Goal: Transaction & Acquisition: Book appointment/travel/reservation

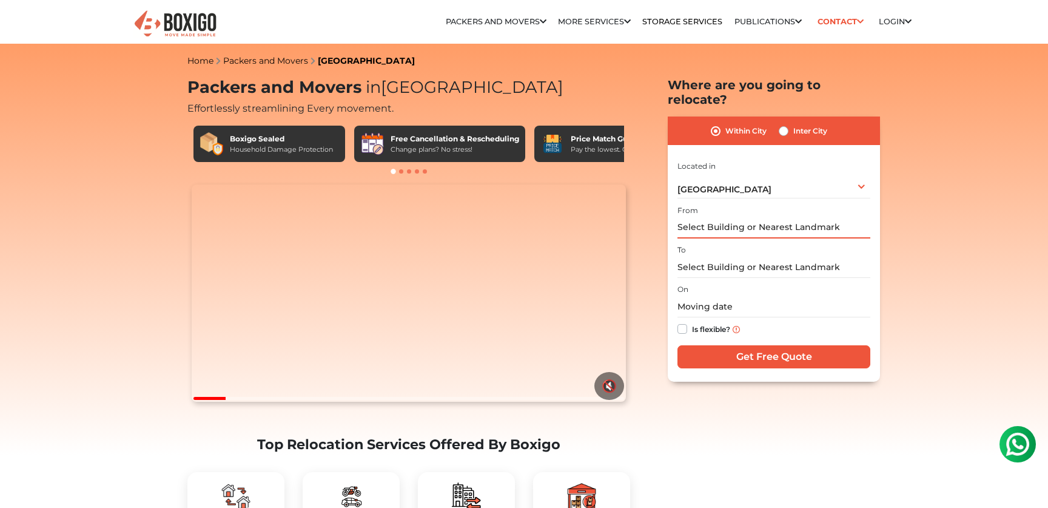
click at [689, 217] on input "text" at bounding box center [774, 227] width 193 height 21
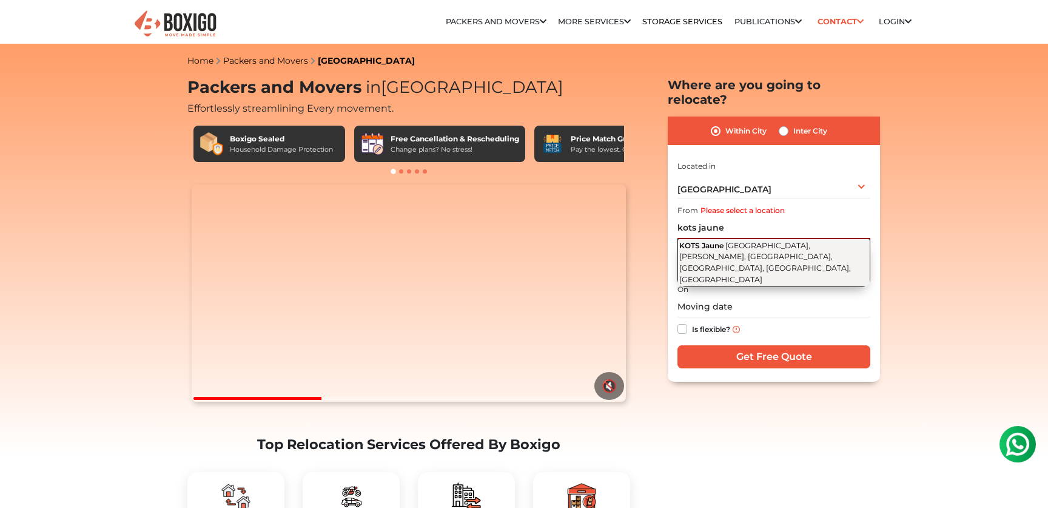
click at [739, 241] on span "[GEOGRAPHIC_DATA], [PERSON_NAME], [GEOGRAPHIC_DATA], [GEOGRAPHIC_DATA], [GEOGRA…" at bounding box center [765, 262] width 172 height 43
type input "KOTS Jaune, [GEOGRAPHIC_DATA], [PERSON_NAME], [GEOGRAPHIC_DATA], [GEOGRAPHIC_DA…"
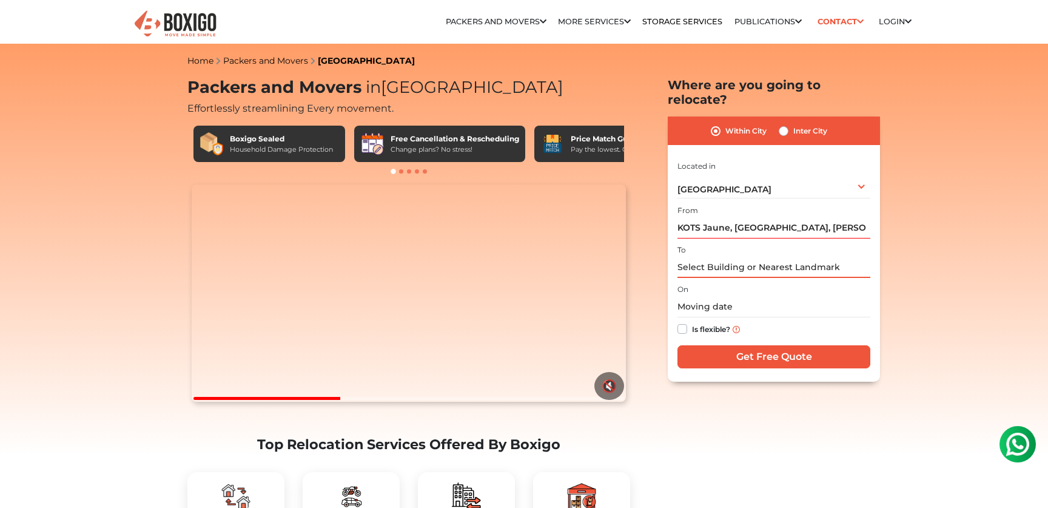
click at [724, 257] on input "text" at bounding box center [774, 267] width 193 height 21
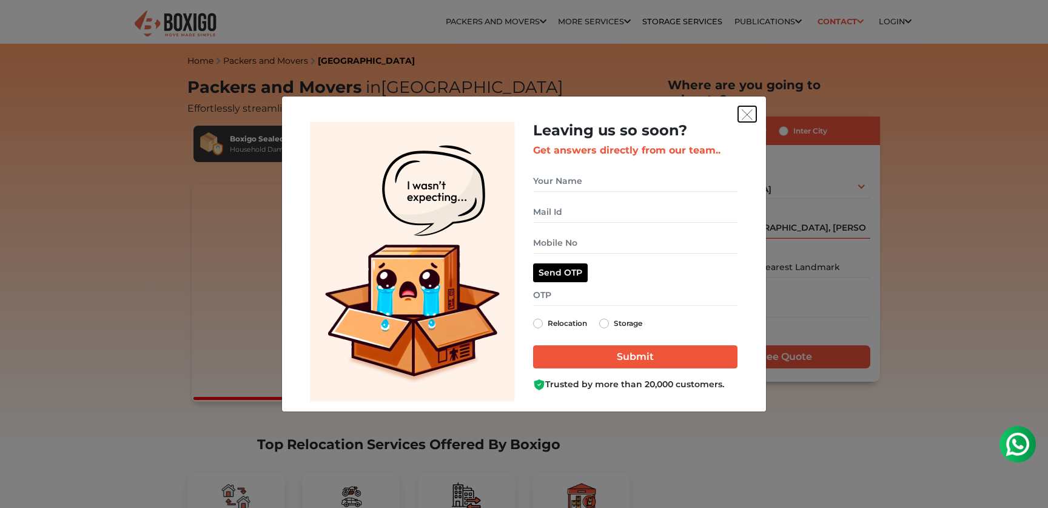
click at [749, 118] on img "get free quote dialog" at bounding box center [747, 114] width 11 height 11
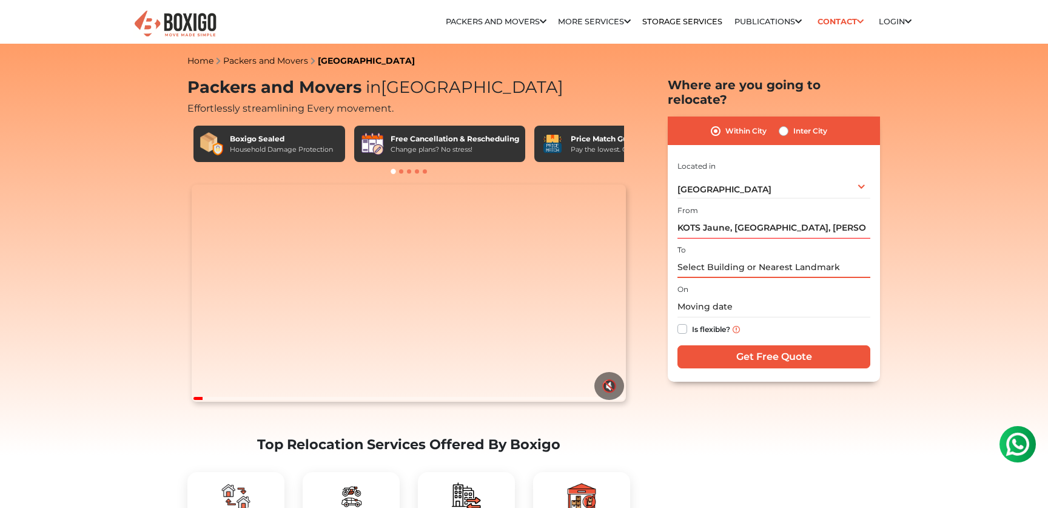
click at [745, 257] on input "text" at bounding box center [774, 267] width 193 height 21
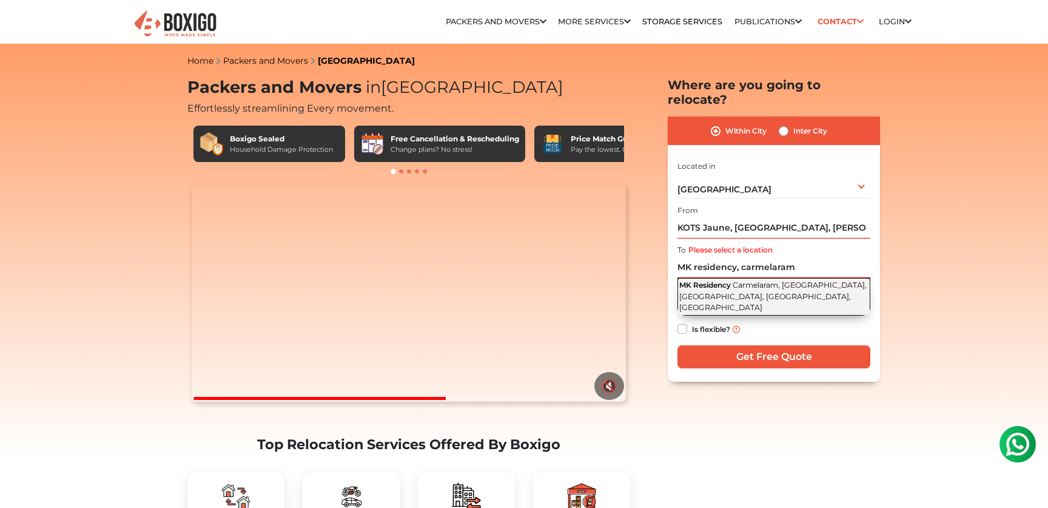
click at [732, 280] on span "Carmelaram, Janatha Colony, Chikkabellandur, Bengaluru, Karnataka" at bounding box center [772, 296] width 187 height 32
type input "MK Residency, Carmelaram, Janatha Colony, Chikkabellandur, Bengaluru, Karnataka"
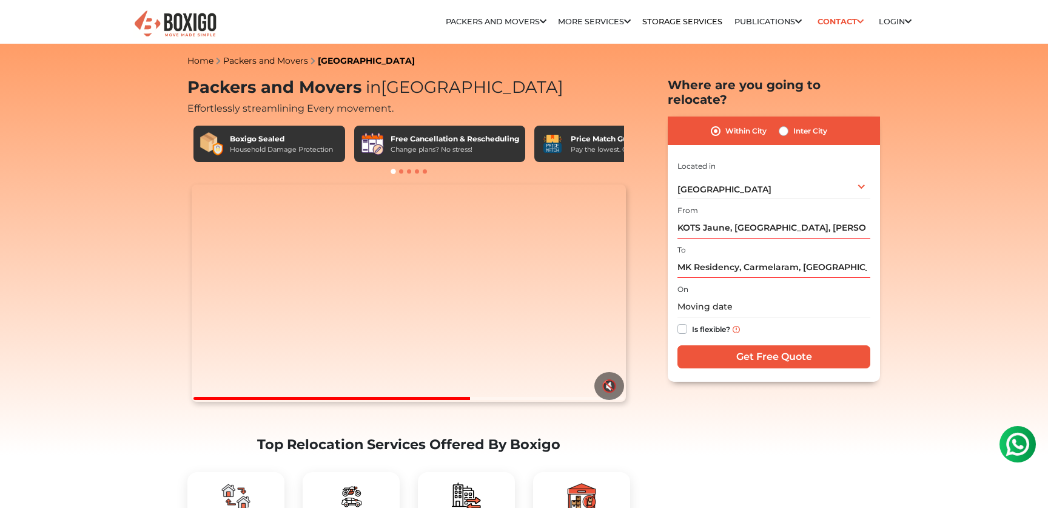
click at [755, 296] on input "text" at bounding box center [774, 306] width 193 height 21
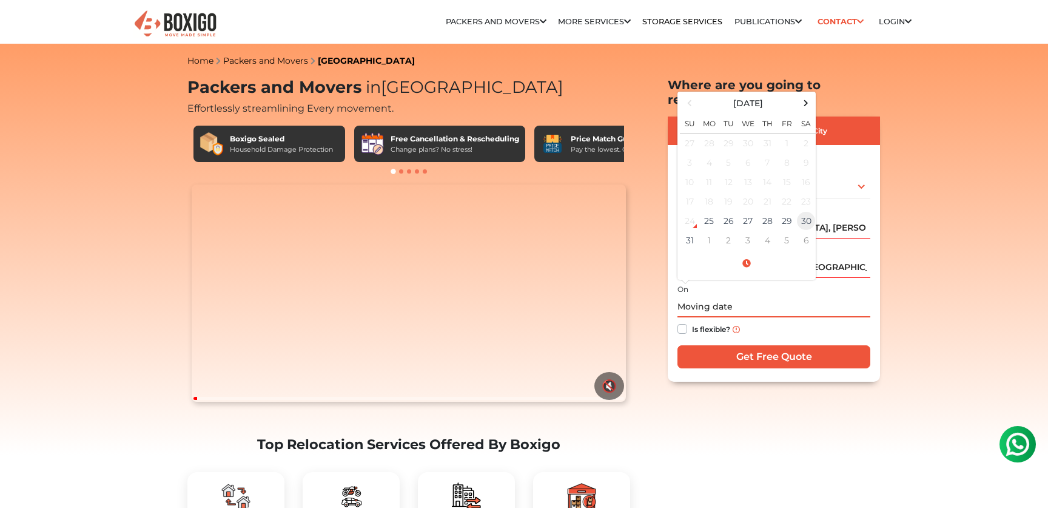
click at [803, 211] on td "30" at bounding box center [805, 220] width 19 height 19
type input "08/30/2025 12:00 AM"
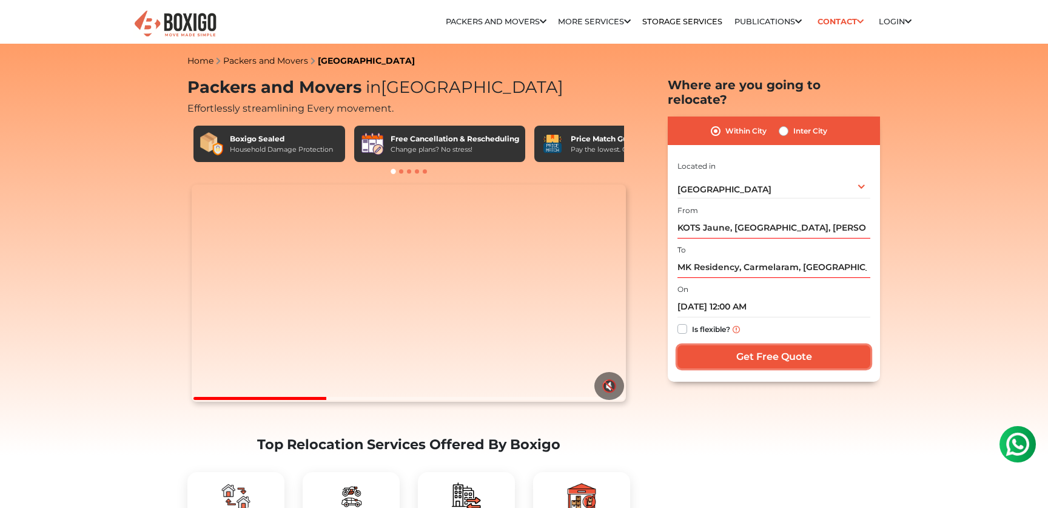
click at [761, 346] on input "Get Free Quote" at bounding box center [774, 356] width 193 height 23
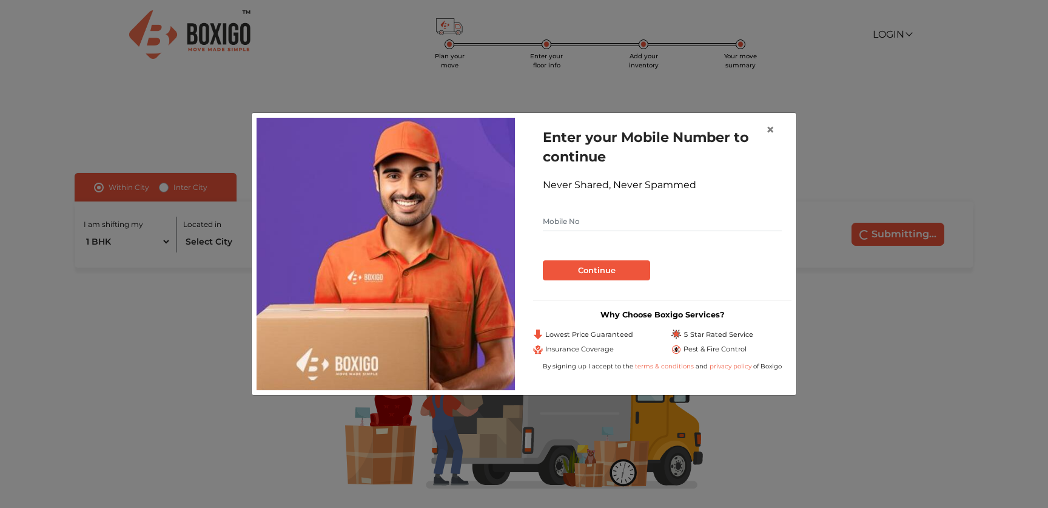
click at [638, 221] on input "text" at bounding box center [662, 221] width 239 height 19
type input "6377488415"
click at [621, 270] on button "Continue" at bounding box center [596, 270] width 107 height 21
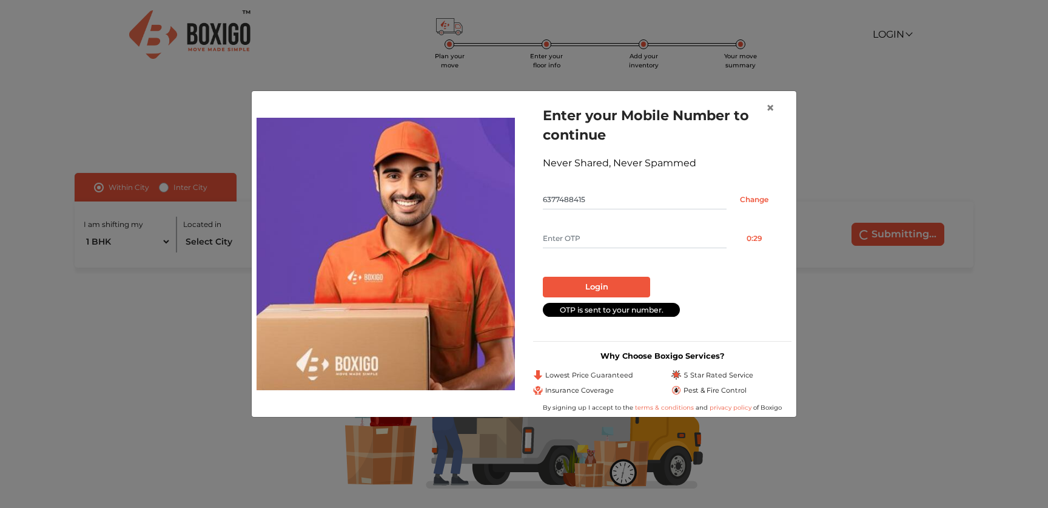
click at [596, 230] on input "text" at bounding box center [635, 238] width 184 height 19
type input "2247"
click at [591, 280] on button "Login" at bounding box center [596, 287] width 107 height 21
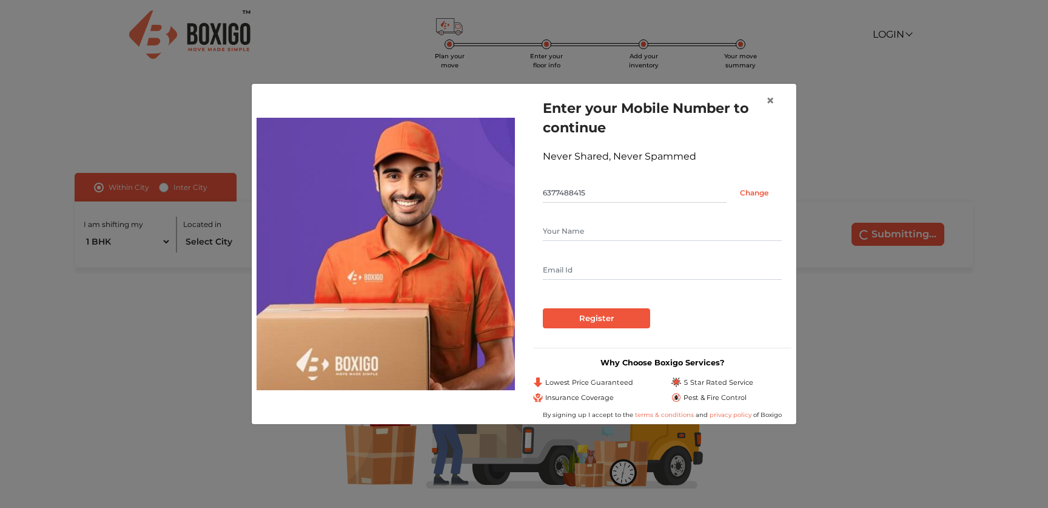
click at [593, 224] on input "text" at bounding box center [662, 230] width 239 height 19
type input "[PERSON_NAME]"
click at [577, 265] on input "text" at bounding box center [662, 269] width 239 height 19
type input "[EMAIL_ADDRESS][DOMAIN_NAME]"
click at [588, 317] on input "Register" at bounding box center [596, 318] width 107 height 21
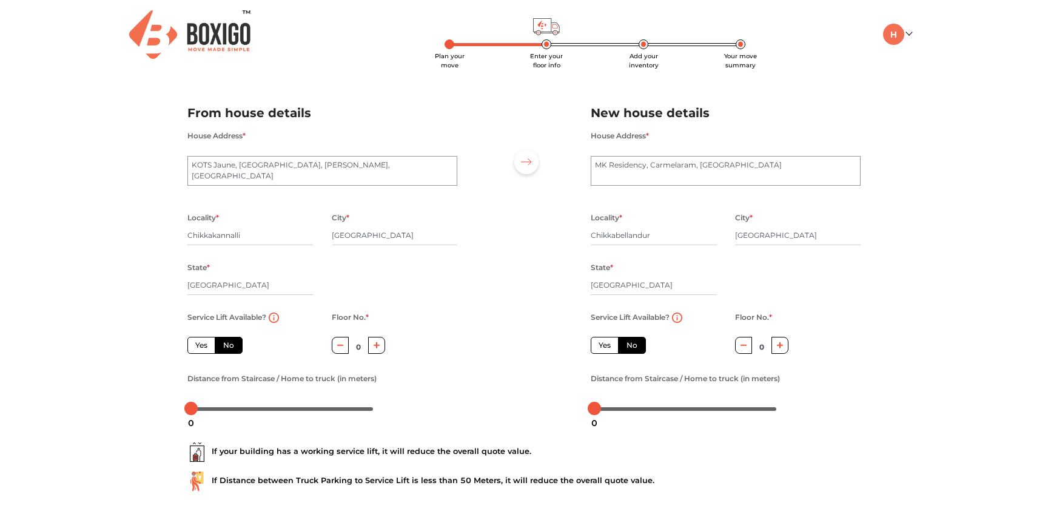
click at [200, 349] on label "Yes" at bounding box center [201, 345] width 28 height 17
click at [200, 348] on input "Yes" at bounding box center [199, 344] width 8 height 8
radio input "true"
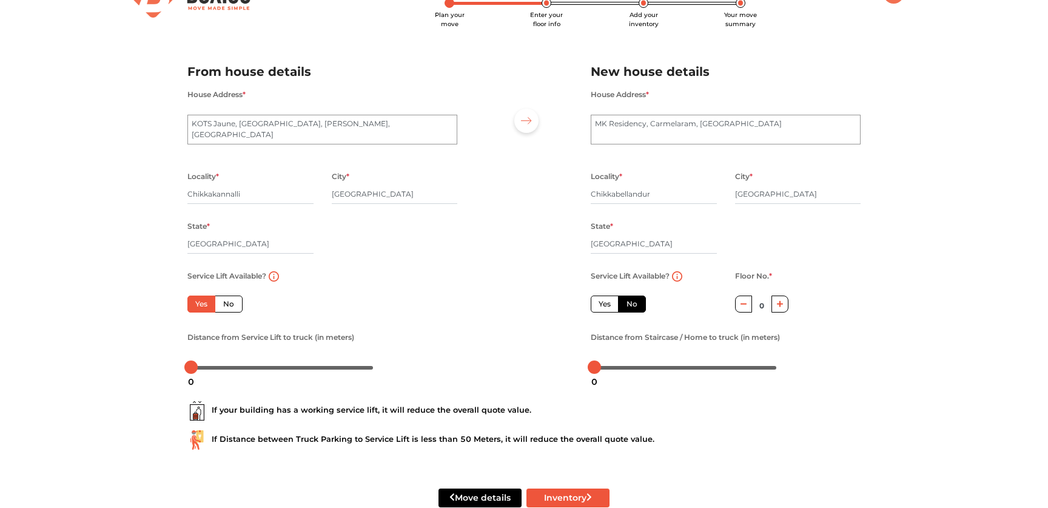
scroll to position [42, 0]
click at [605, 306] on label "Yes" at bounding box center [605, 303] width 28 height 17
click at [605, 306] on input "Yes" at bounding box center [603, 302] width 8 height 8
click at [605, 306] on label "Yes" at bounding box center [605, 303] width 28 height 17
click at [605, 306] on input "Yes" at bounding box center [603, 302] width 8 height 8
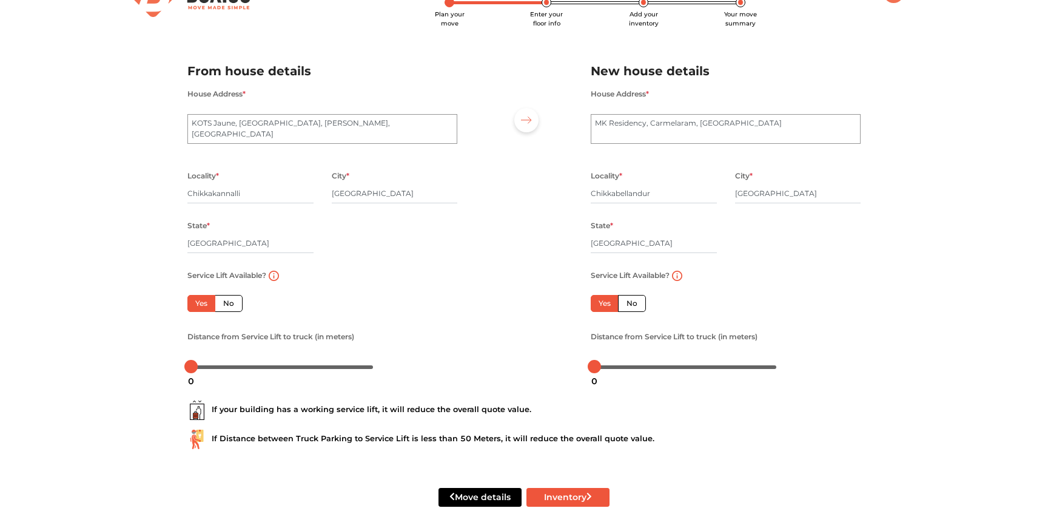
click at [630, 306] on label "No" at bounding box center [632, 303] width 28 height 17
click at [630, 306] on input "No" at bounding box center [631, 302] width 8 height 8
click at [605, 306] on label "Yes" at bounding box center [605, 303] width 28 height 17
click at [605, 306] on input "Yes" at bounding box center [603, 302] width 8 height 8
radio input "false"
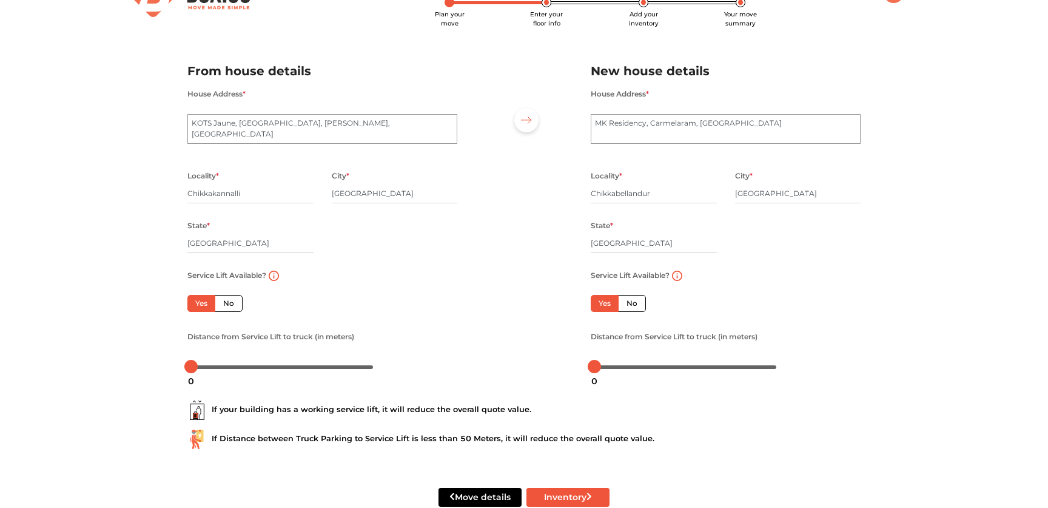
scroll to position [72, 0]
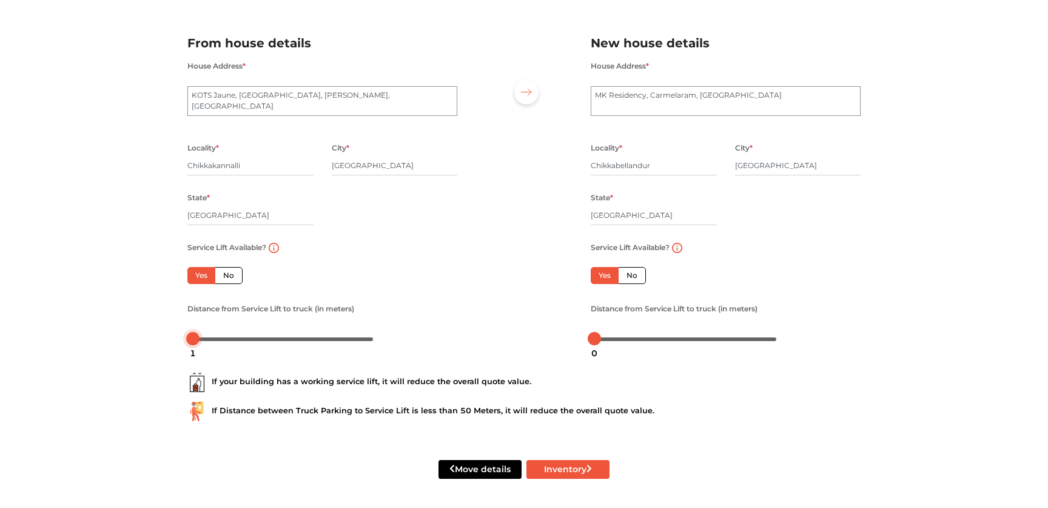
click at [194, 343] on div "1" at bounding box center [193, 353] width 16 height 21
drag, startPoint x: 194, startPoint y: 340, endPoint x: 201, endPoint y: 340, distance: 6.7
click at [201, 340] on div at bounding box center [200, 338] width 13 height 13
drag, startPoint x: 591, startPoint y: 341, endPoint x: 601, endPoint y: 341, distance: 9.1
click at [601, 343] on div "3" at bounding box center [600, 353] width 16 height 21
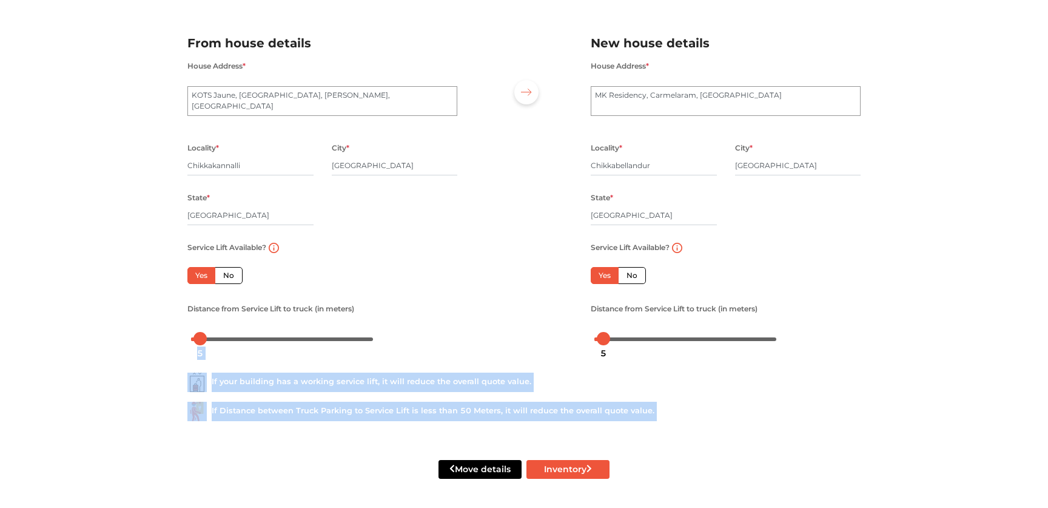
click at [604, 340] on body "Plan your move Enter your floor info Add your inventory Your move summary My Mo…" at bounding box center [524, 184] width 1048 height 508
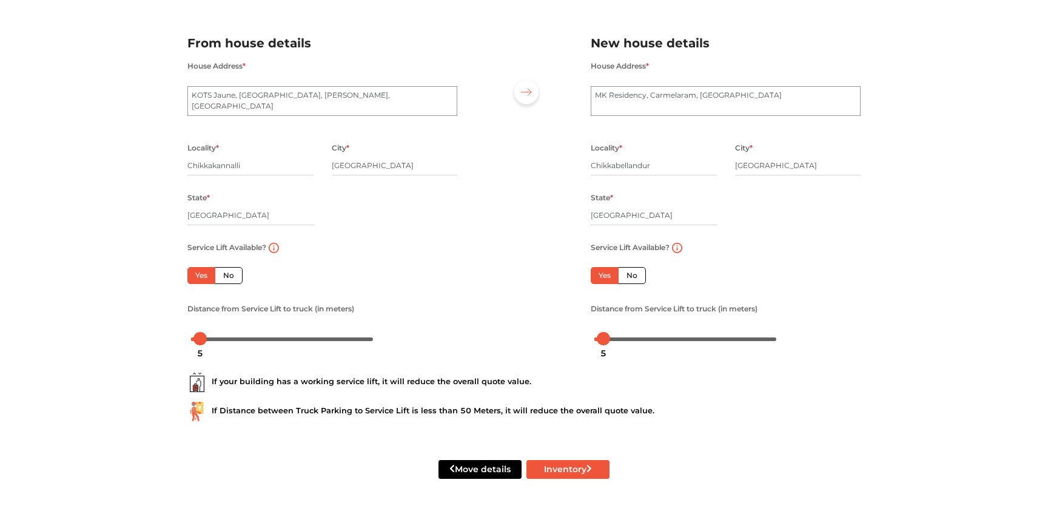
click at [815, 297] on div "Service Lift Available? Yes No Floor No. * 0 Distance from Service Lift to truc…" at bounding box center [726, 294] width 288 height 108
click at [584, 465] on button "Inventory" at bounding box center [568, 469] width 83 height 19
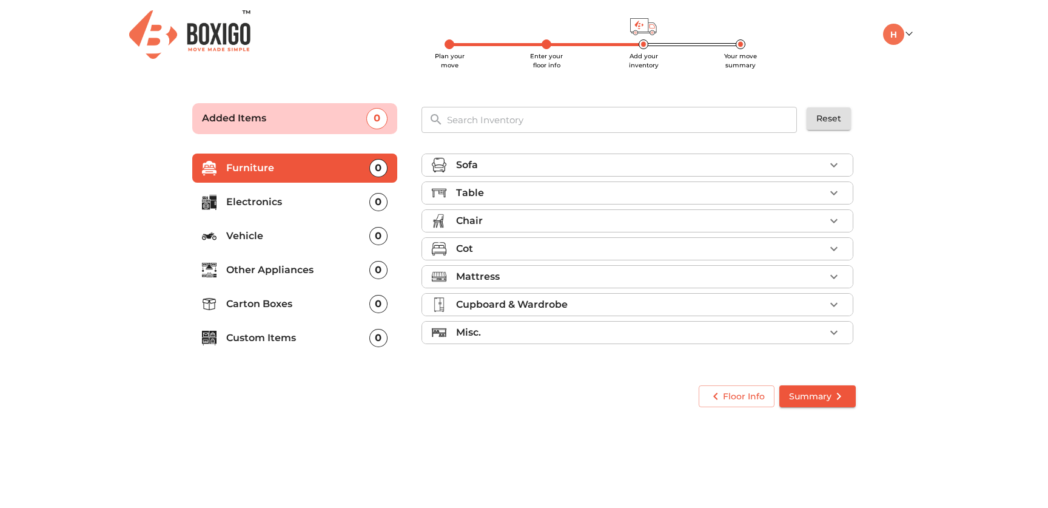
click at [850, 195] on li "Table" at bounding box center [637, 193] width 431 height 22
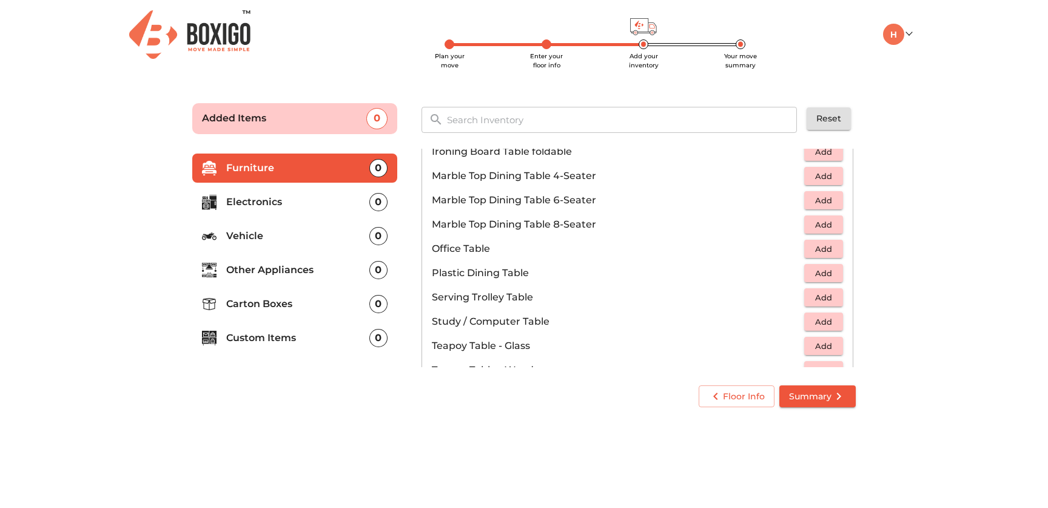
scroll to position [557, 0]
click at [816, 243] on span "Add" at bounding box center [823, 247] width 27 height 14
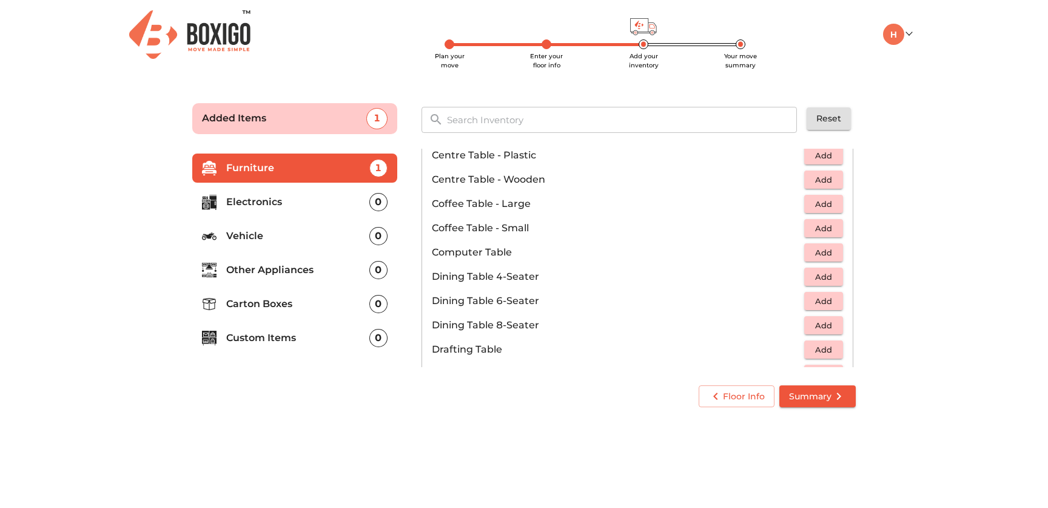
scroll to position [0, 0]
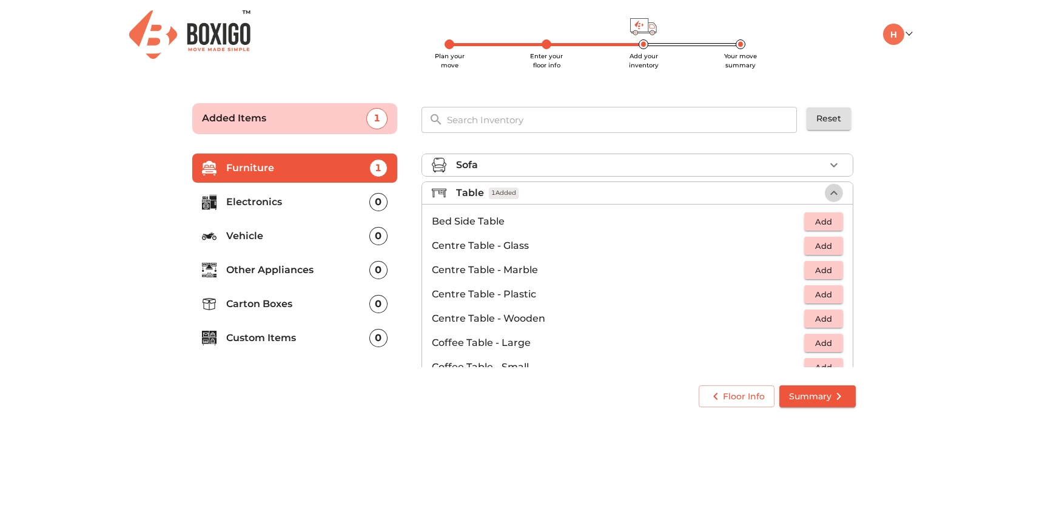
click at [838, 199] on icon "button" at bounding box center [834, 193] width 15 height 15
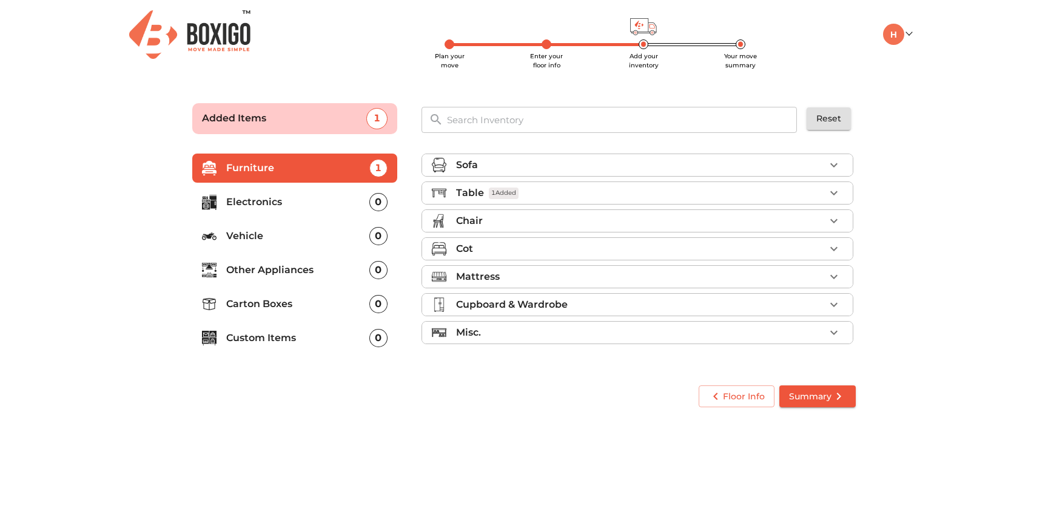
click at [836, 218] on icon "button" at bounding box center [834, 221] width 15 height 15
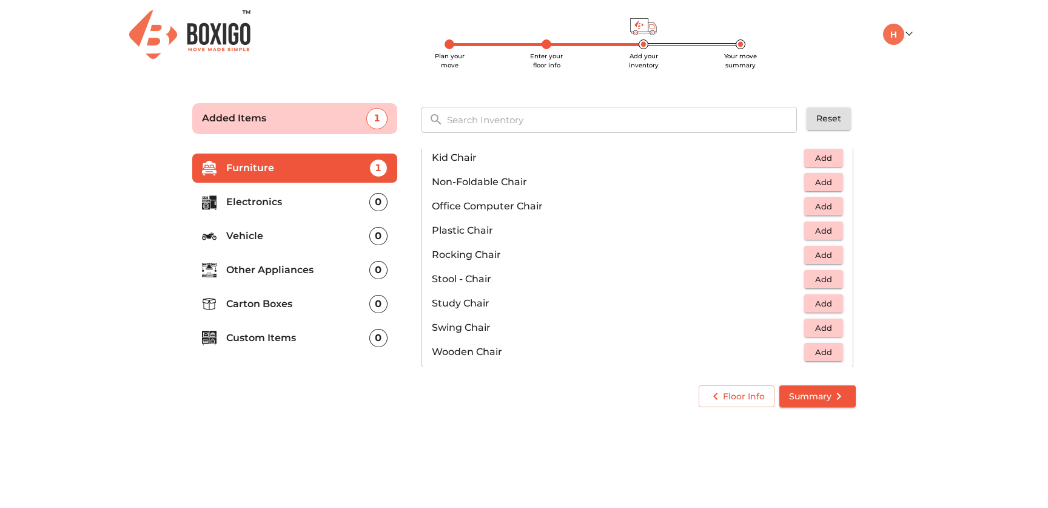
scroll to position [382, 0]
click at [827, 205] on span "Add" at bounding box center [823, 207] width 27 height 14
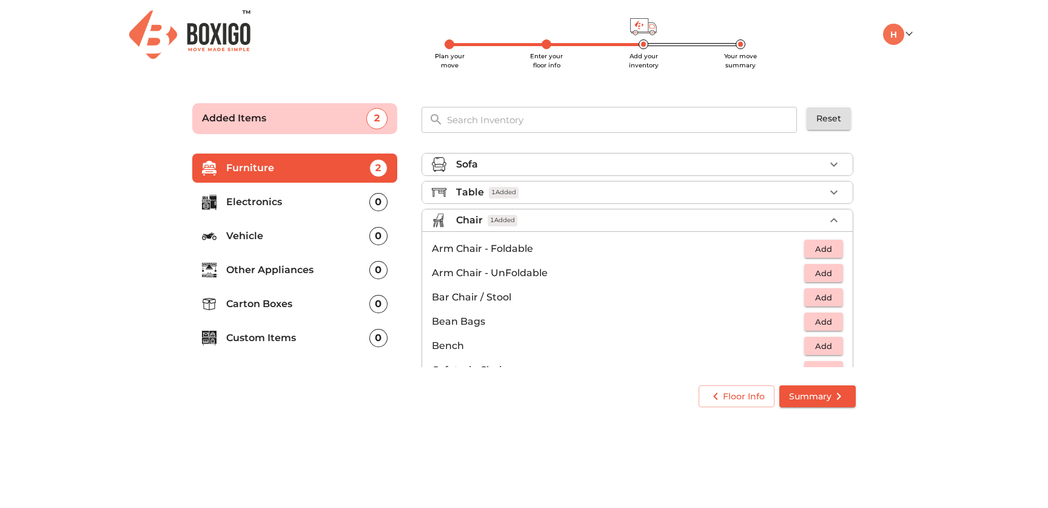
scroll to position [0, 0]
click at [833, 217] on icon "button" at bounding box center [834, 221] width 15 height 15
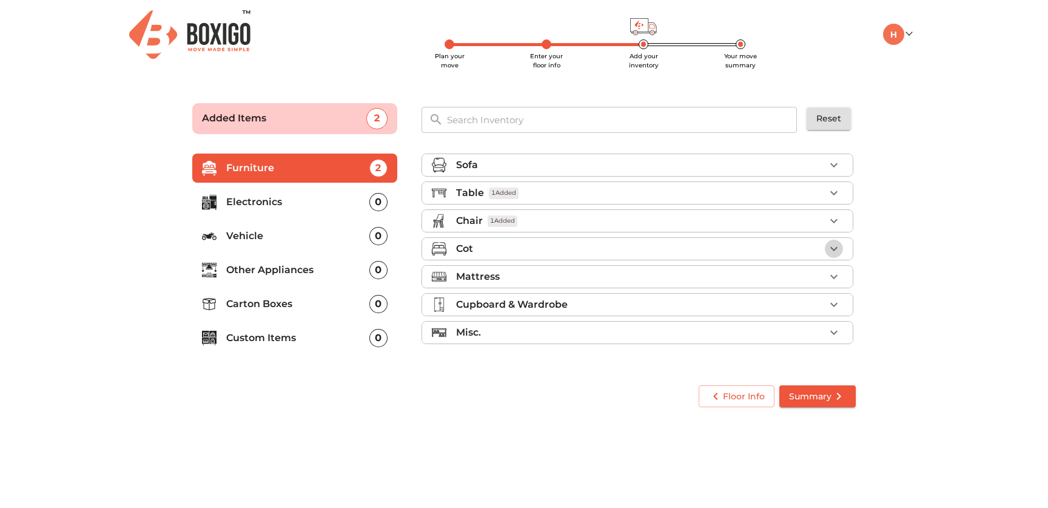
click at [837, 247] on icon "button" at bounding box center [833, 249] width 7 height 4
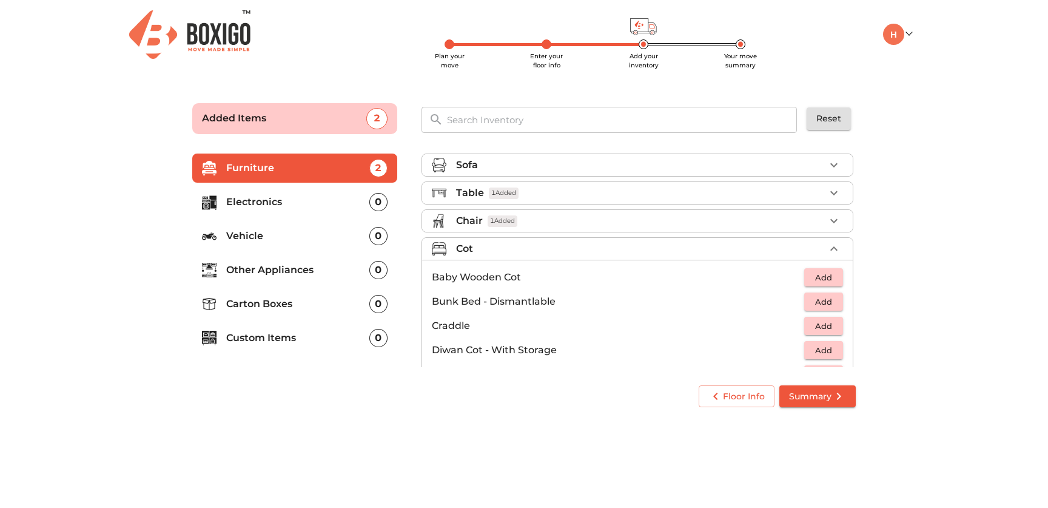
click at [837, 247] on icon "button" at bounding box center [834, 248] width 15 height 15
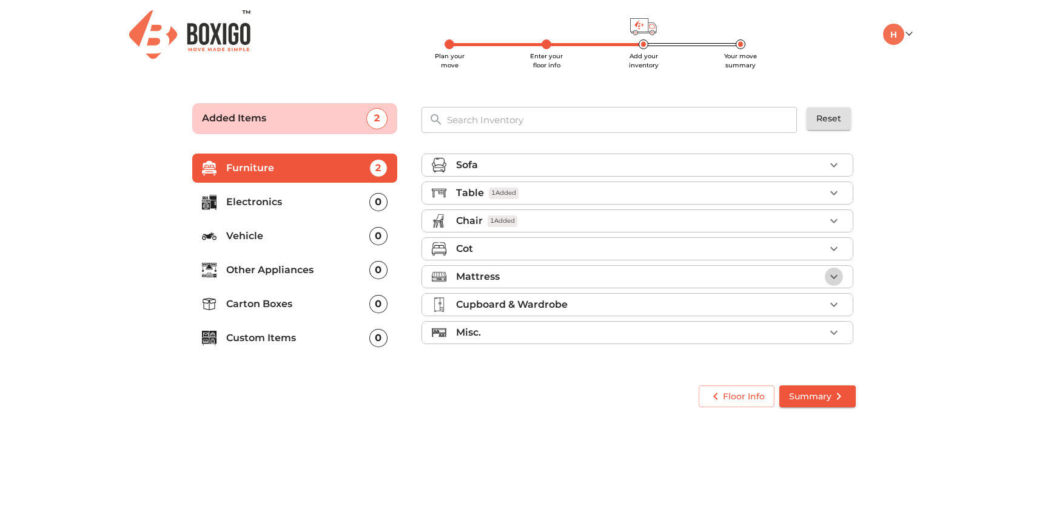
click at [835, 272] on icon "button" at bounding box center [834, 276] width 15 height 15
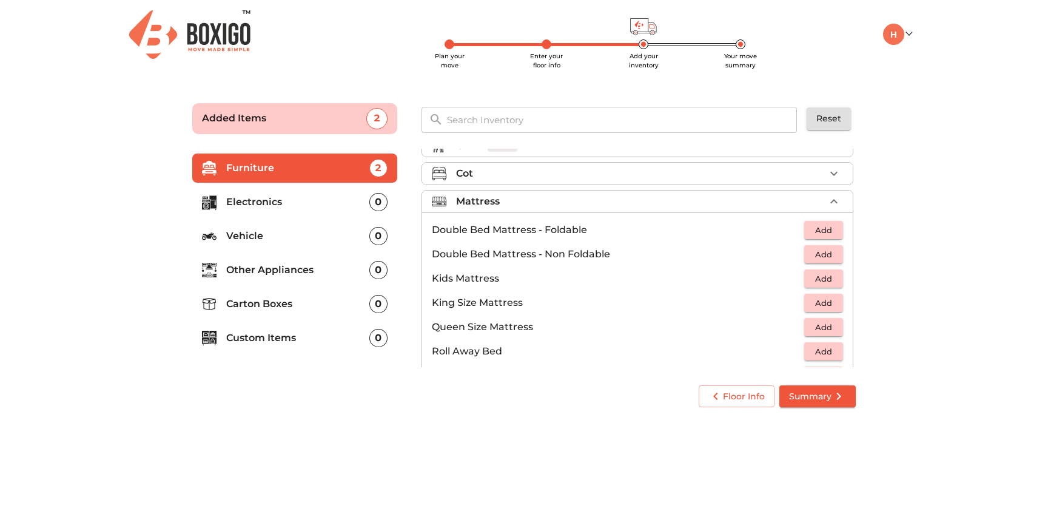
scroll to position [82, 0]
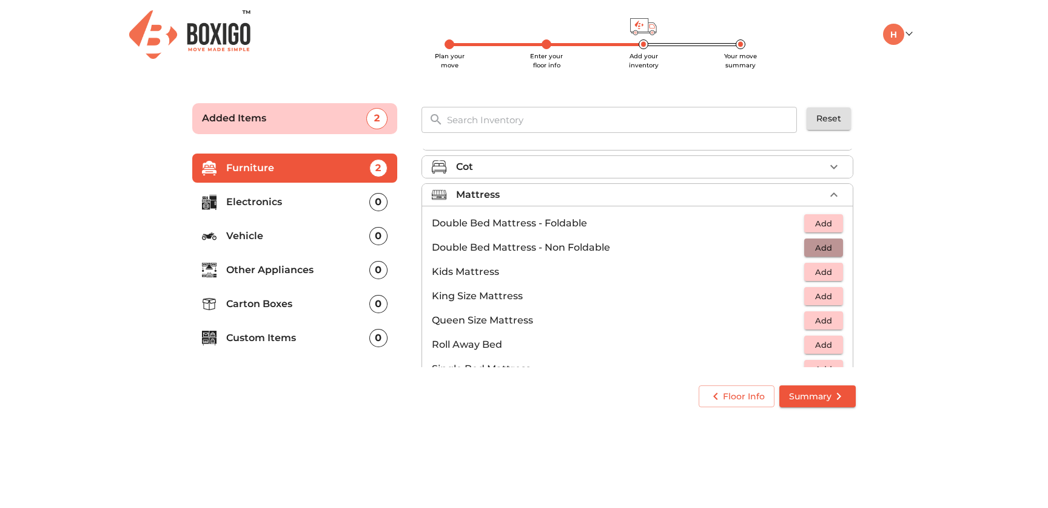
click at [831, 251] on span "Add" at bounding box center [823, 248] width 27 height 14
click at [837, 195] on icon "button" at bounding box center [833, 194] width 7 height 4
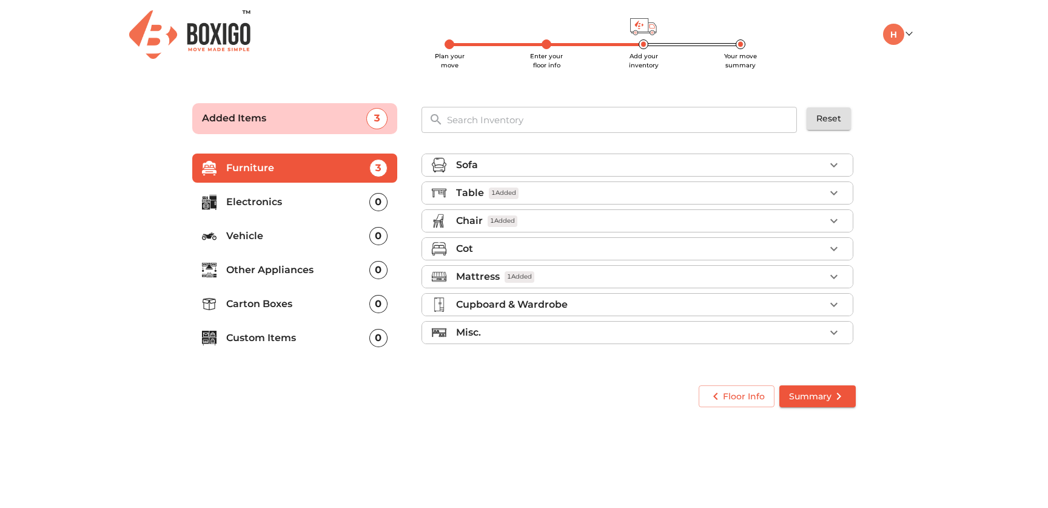
scroll to position [0, 0]
click at [832, 269] on icon "button" at bounding box center [834, 276] width 15 height 15
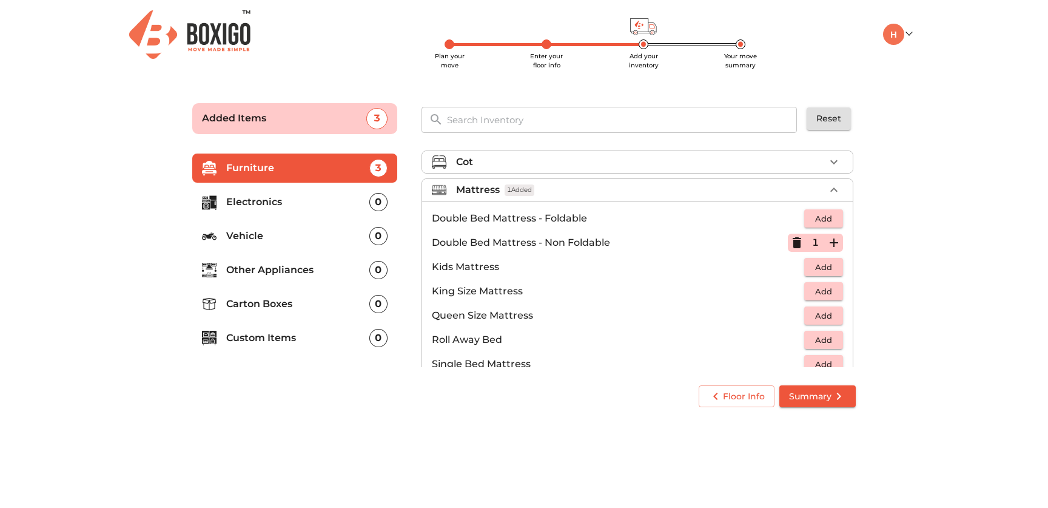
scroll to position [92, 0]
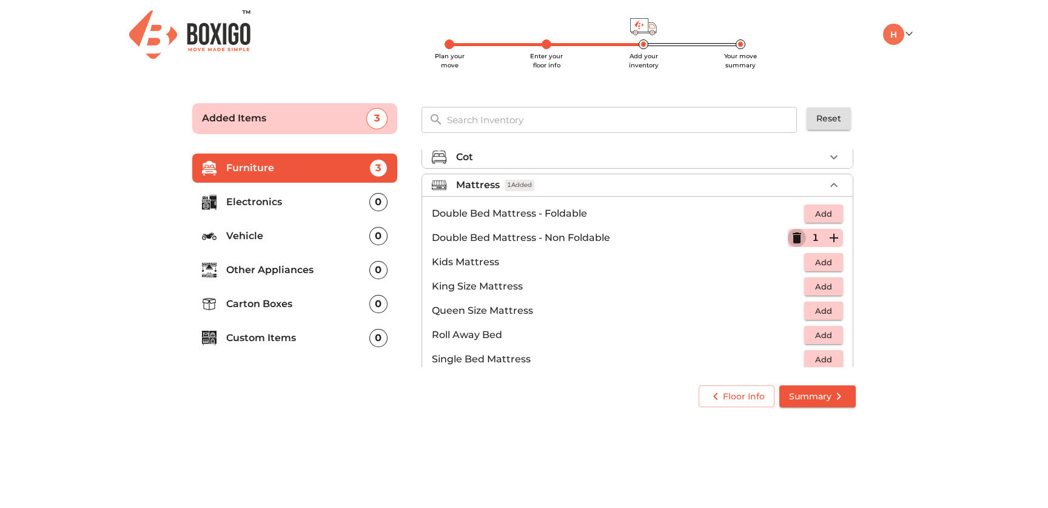
click at [801, 237] on icon "button" at bounding box center [797, 238] width 15 height 15
click at [816, 313] on span "Add" at bounding box center [823, 311] width 27 height 14
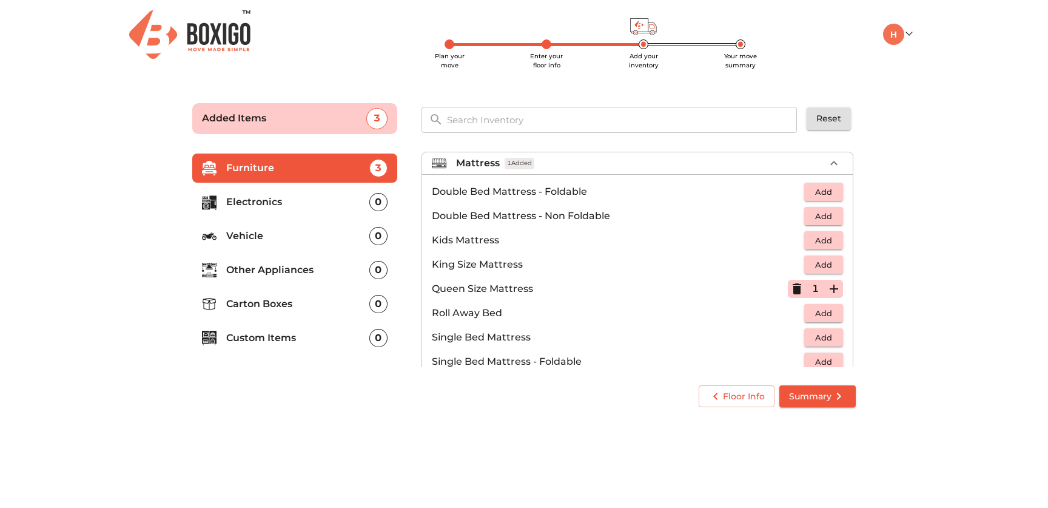
scroll to position [113, 0]
click at [832, 162] on icon "button" at bounding box center [834, 164] width 15 height 15
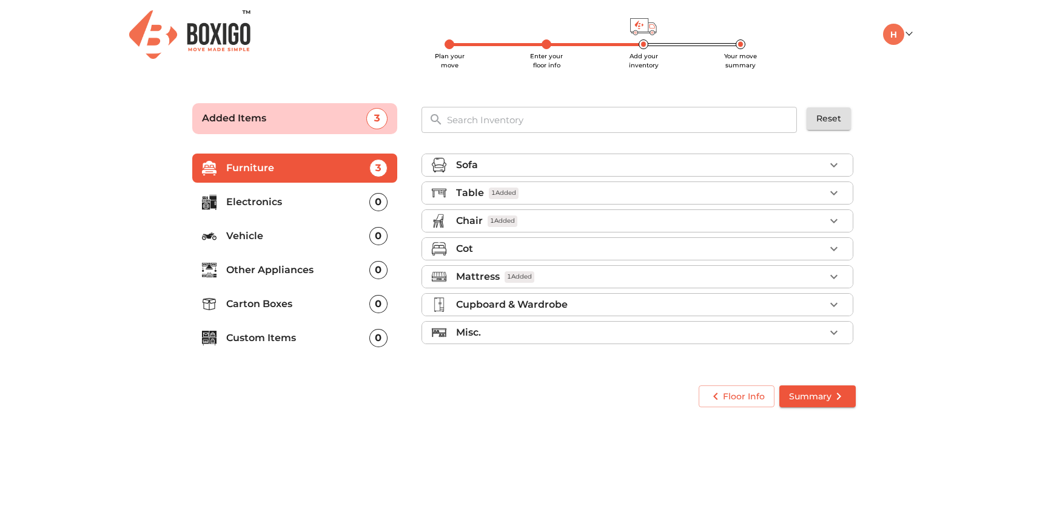
scroll to position [0, 0]
click at [843, 329] on button "button" at bounding box center [834, 332] width 18 height 18
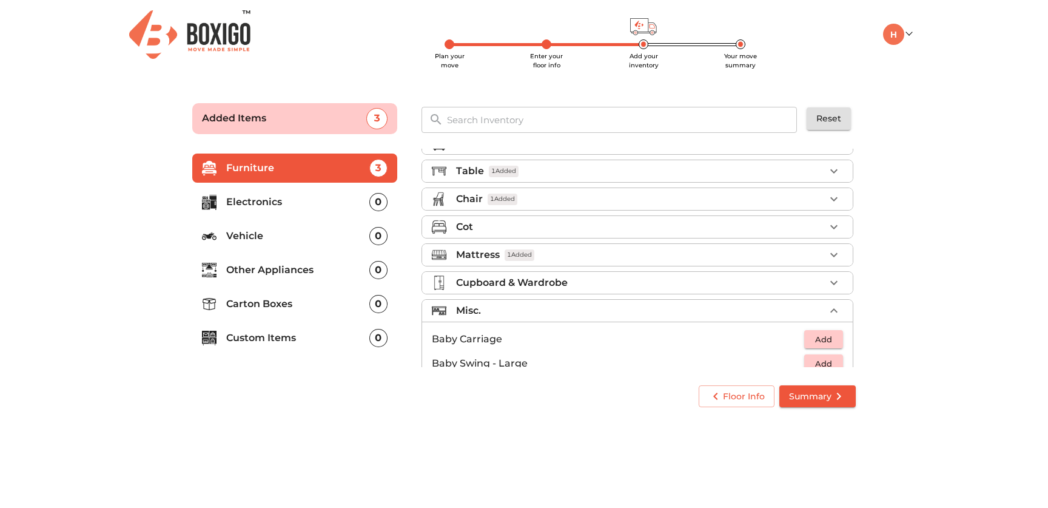
scroll to position [21, 0]
click at [839, 311] on icon "button" at bounding box center [834, 311] width 15 height 15
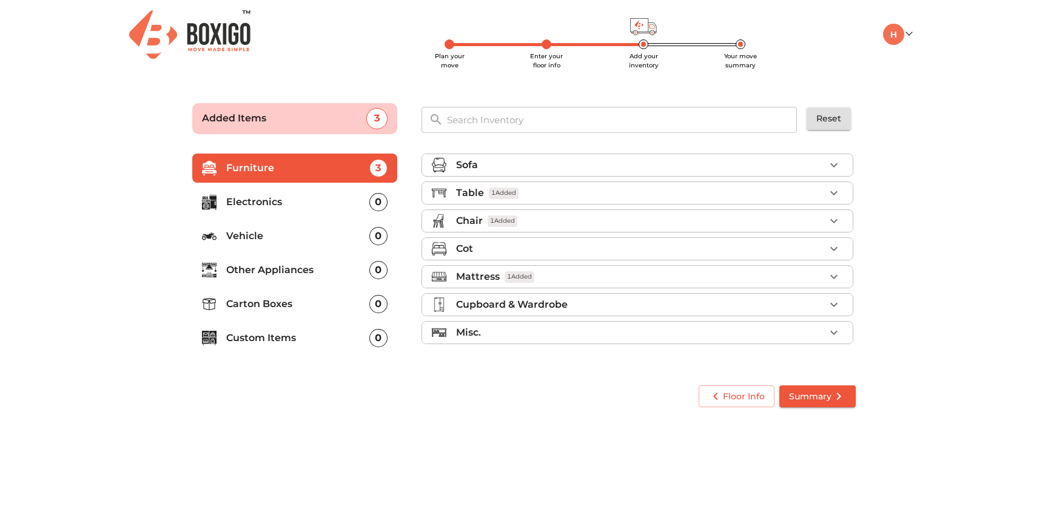
scroll to position [0, 0]
click at [377, 200] on div "0" at bounding box center [378, 202] width 18 height 18
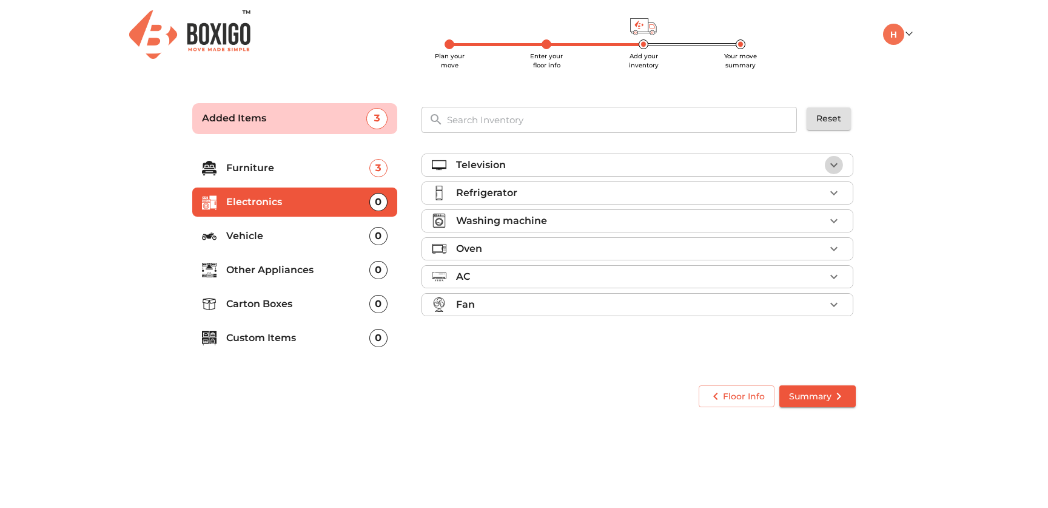
click at [839, 172] on button "button" at bounding box center [834, 165] width 18 height 18
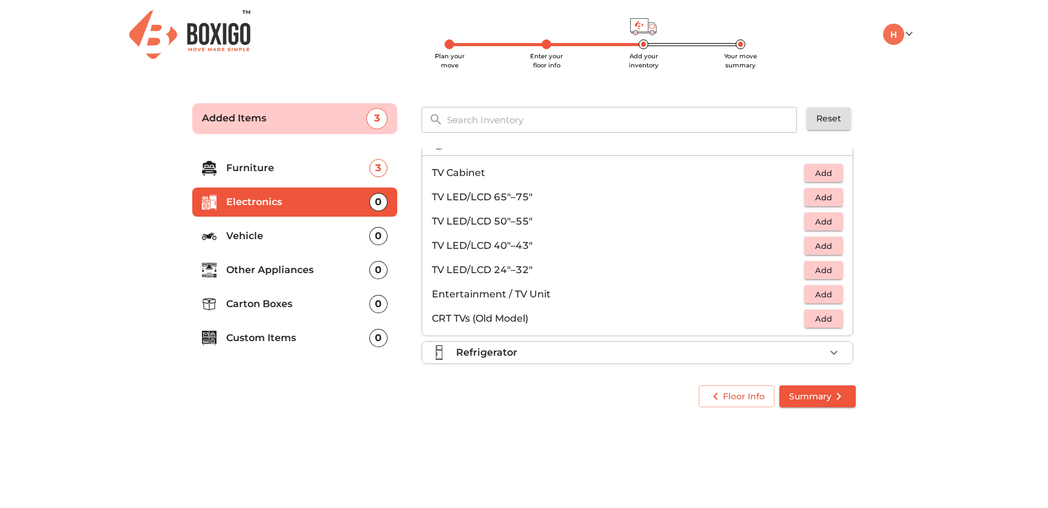
scroll to position [18, 0]
click at [823, 271] on span "Add" at bounding box center [823, 273] width 27 height 14
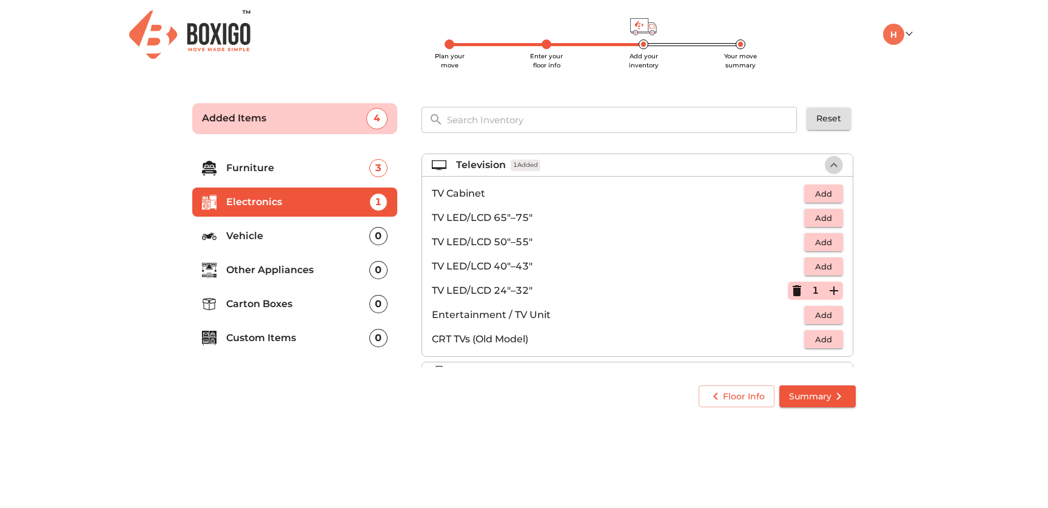
click at [839, 161] on icon "button" at bounding box center [834, 165] width 15 height 15
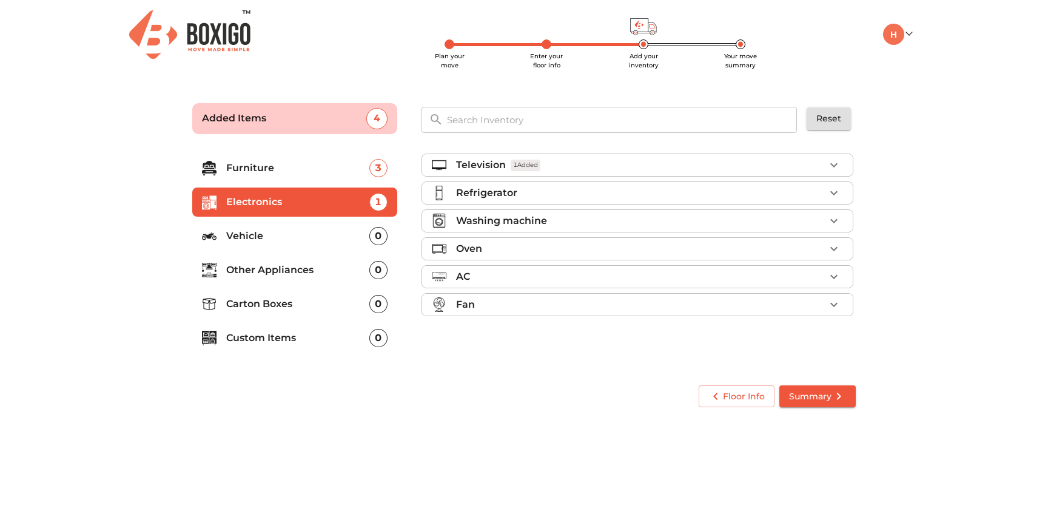
click at [379, 269] on div "0" at bounding box center [378, 270] width 18 height 18
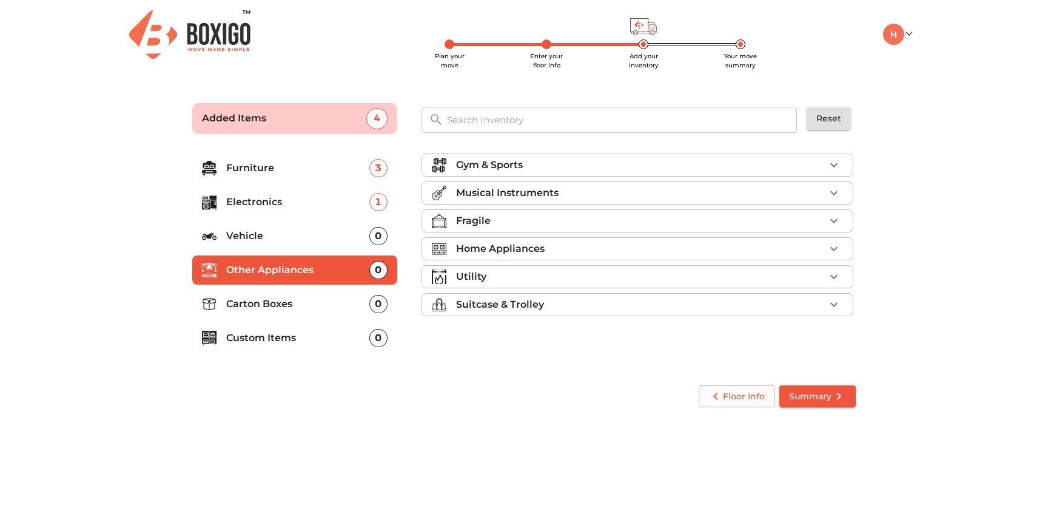
click at [593, 300] on div "Suitcase & Trolley" at bounding box center [640, 304] width 369 height 15
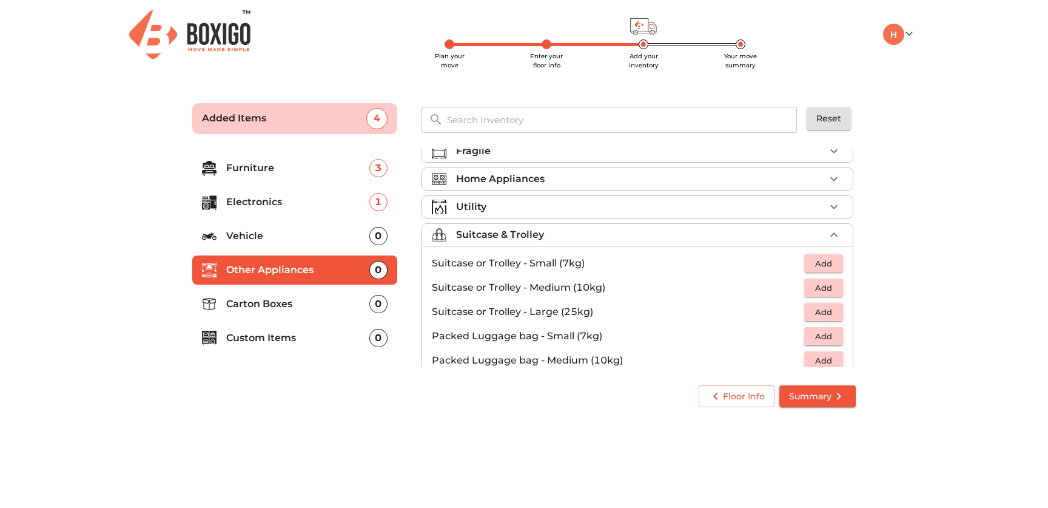
scroll to position [74, 0]
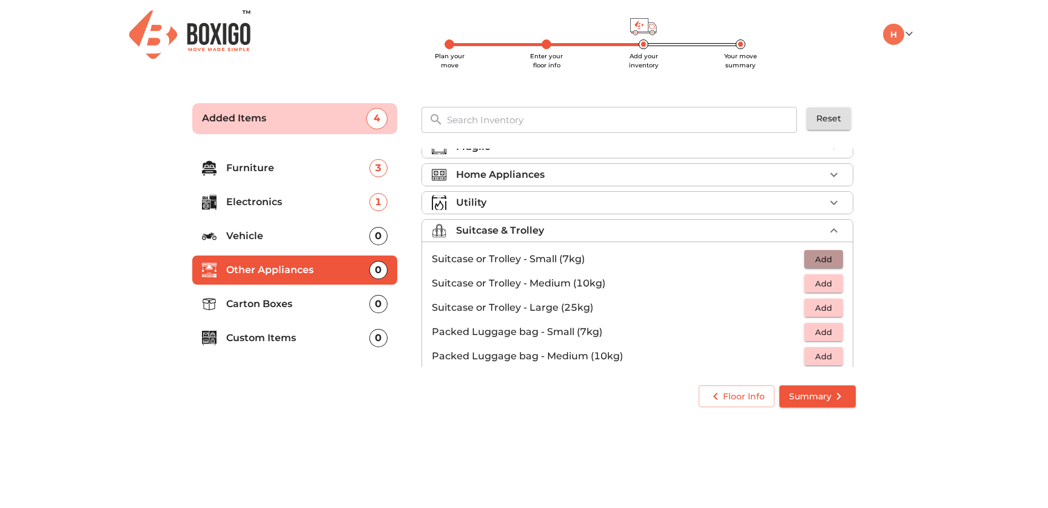
click at [820, 258] on span "Add" at bounding box center [823, 259] width 27 height 14
click at [832, 258] on icon "button" at bounding box center [834, 259] width 15 height 15
click at [824, 281] on span "Add" at bounding box center [823, 284] width 27 height 14
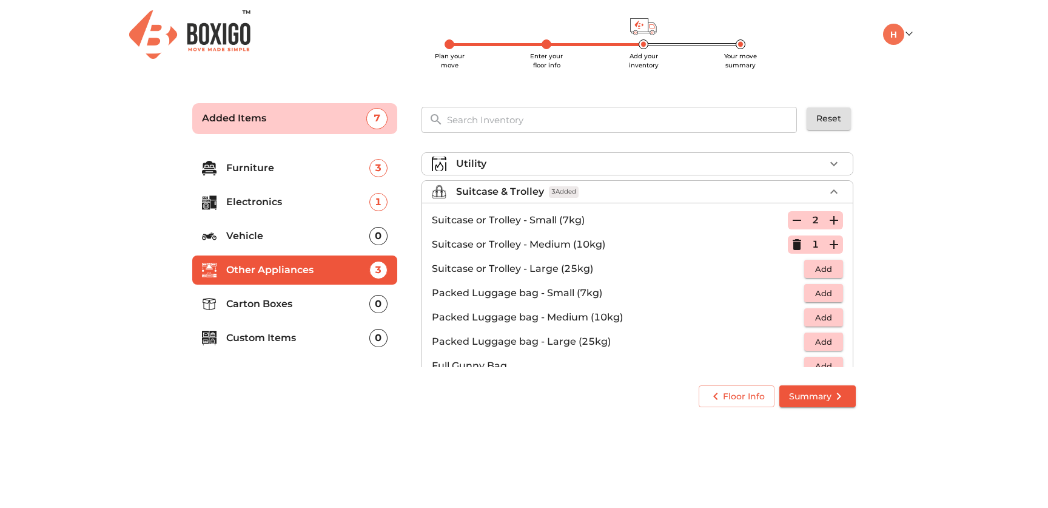
scroll to position [115, 0]
click at [820, 294] on span "Add" at bounding box center [823, 292] width 27 height 14
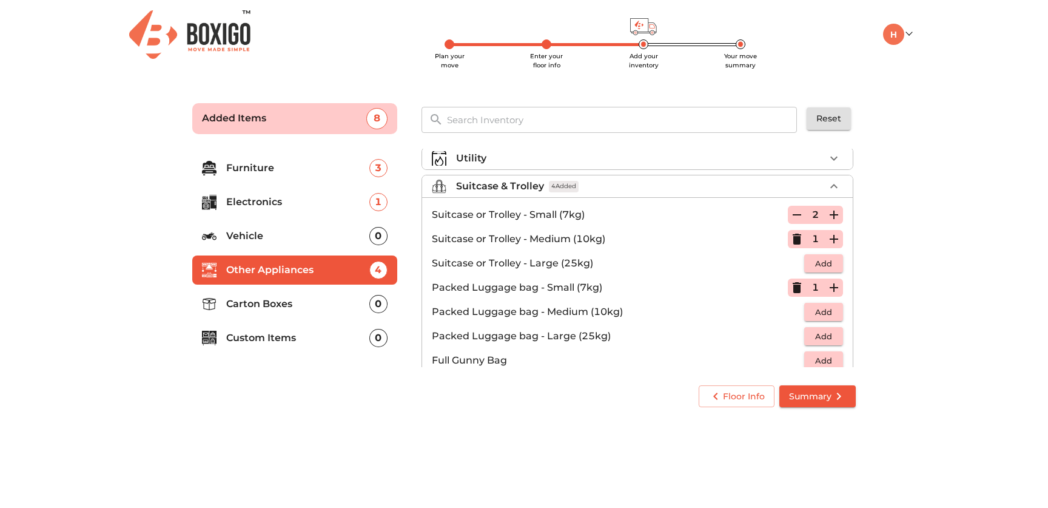
click at [835, 183] on icon "button" at bounding box center [834, 186] width 15 height 15
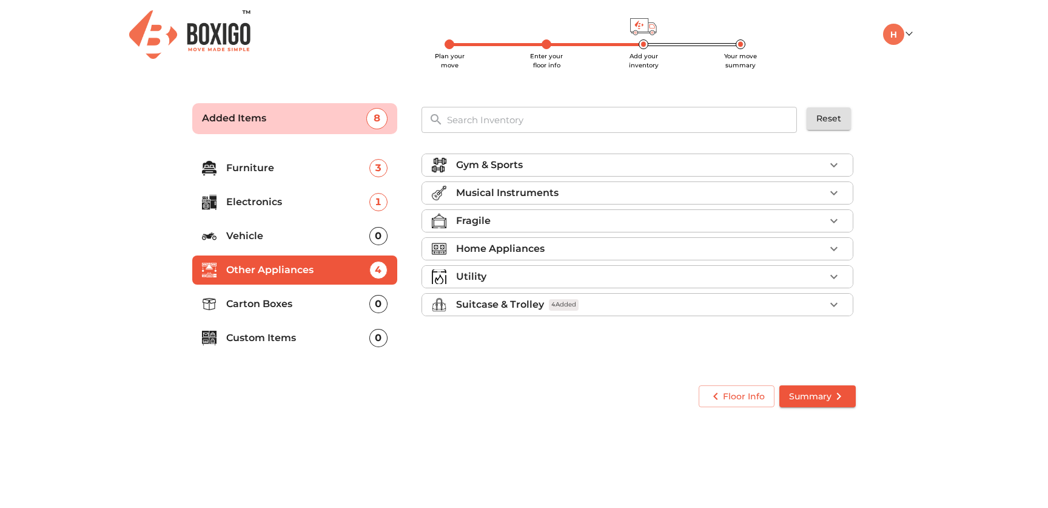
scroll to position [0, 0]
click at [385, 303] on div "0" at bounding box center [378, 304] width 18 height 18
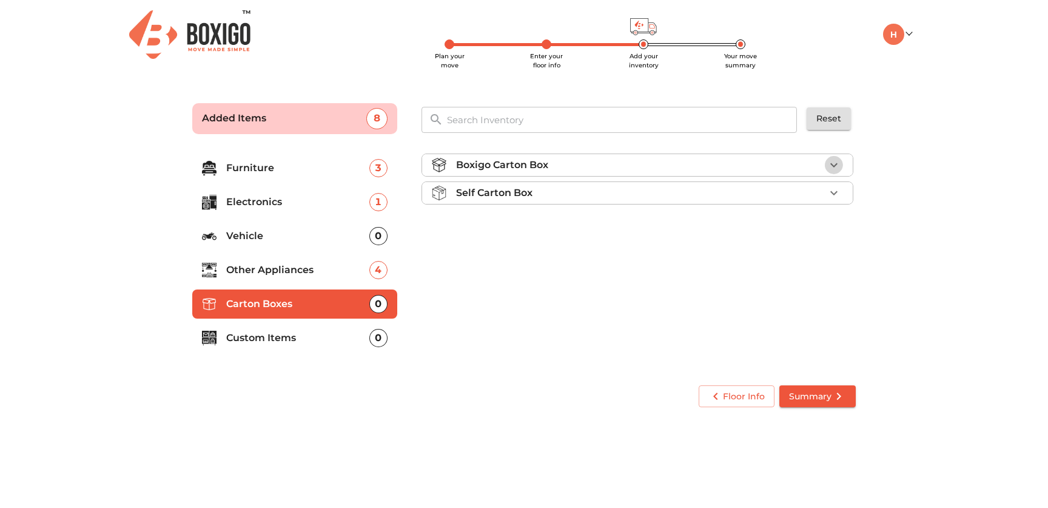
click at [834, 161] on icon "button" at bounding box center [834, 165] width 15 height 15
click at [830, 224] on icon "button" at bounding box center [834, 227] width 15 height 15
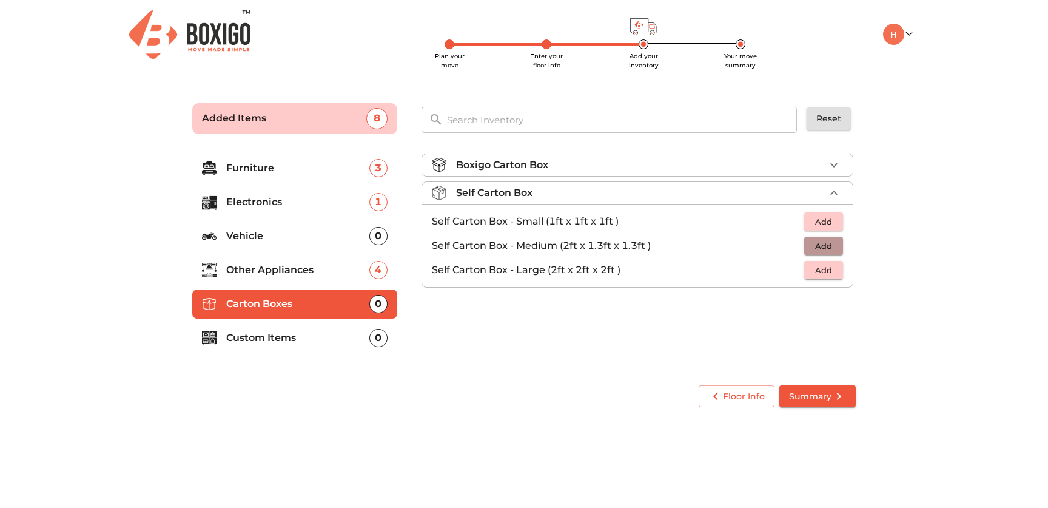
click at [826, 246] on span "Add" at bounding box center [823, 246] width 27 height 14
click at [833, 246] on icon "button" at bounding box center [834, 245] width 8 height 8
click at [828, 274] on span "Add" at bounding box center [823, 270] width 27 height 14
click at [835, 250] on icon "button" at bounding box center [834, 245] width 15 height 15
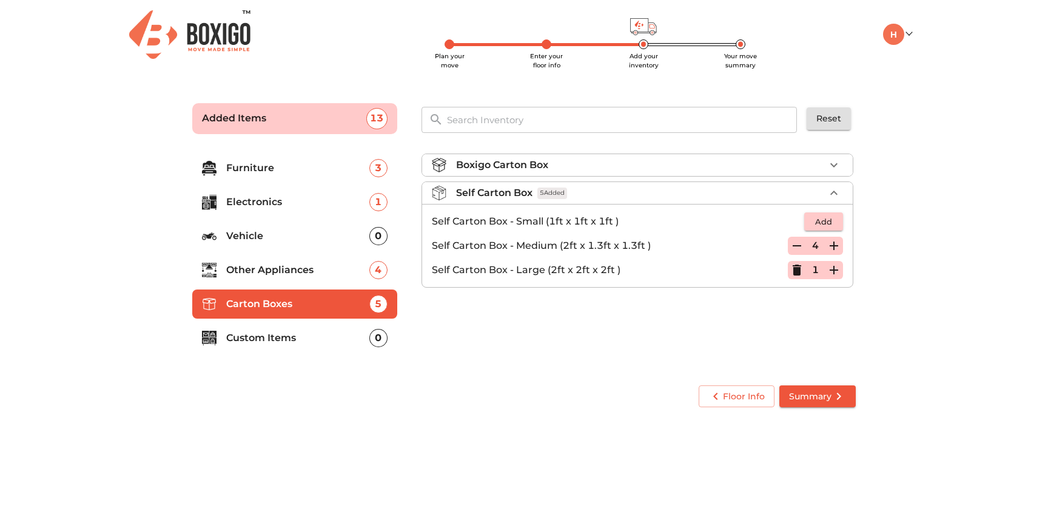
click at [309, 328] on li "Custom Items 0" at bounding box center [294, 337] width 205 height 29
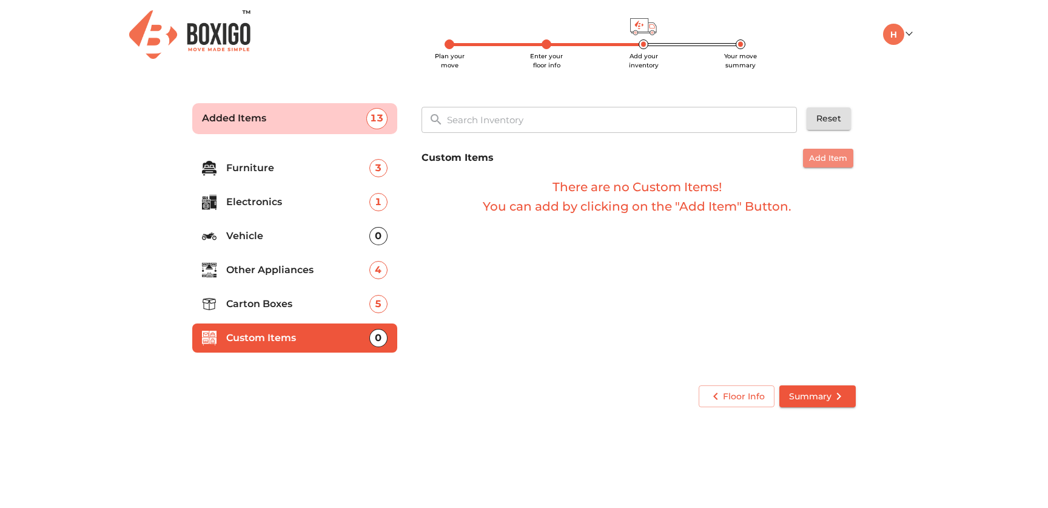
click at [821, 157] on span "Add Item" at bounding box center [828, 158] width 38 height 14
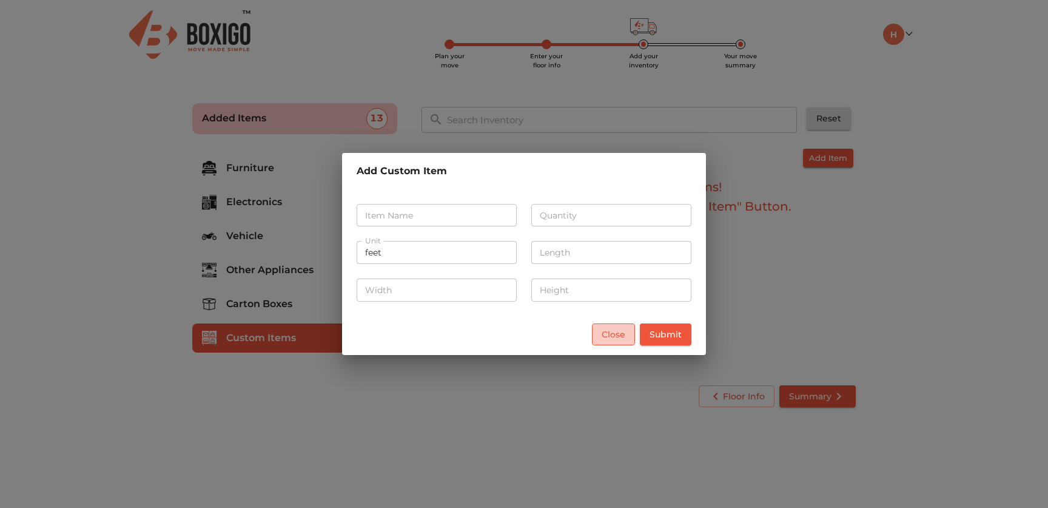
click at [610, 342] on span "Close" at bounding box center [614, 334] width 24 height 15
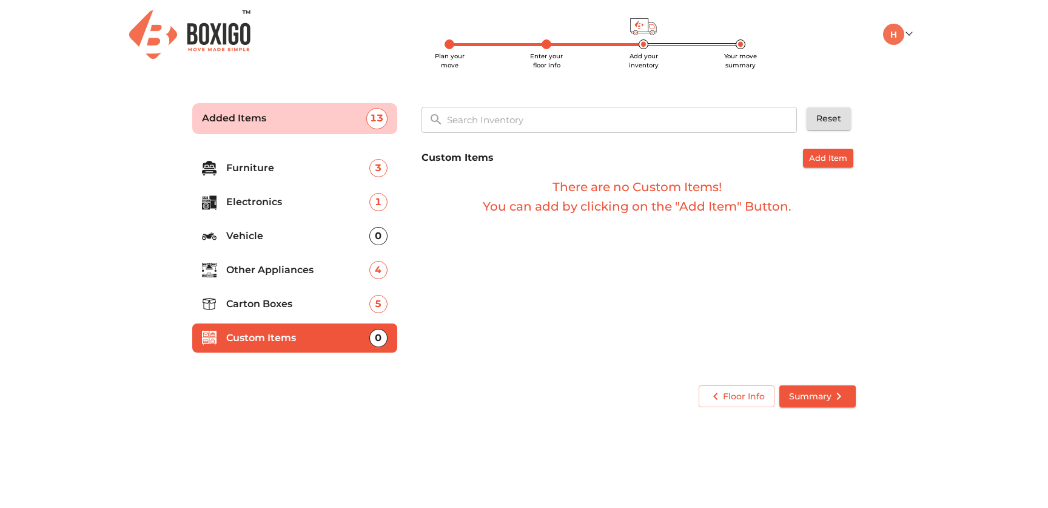
click at [379, 204] on div "1" at bounding box center [378, 202] width 18 height 18
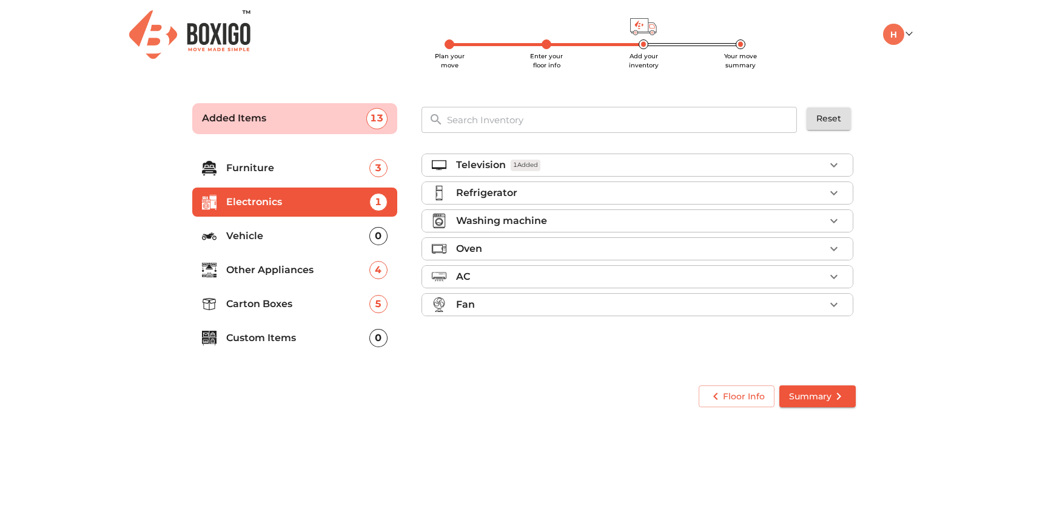
click at [380, 175] on div "3" at bounding box center [378, 168] width 18 height 18
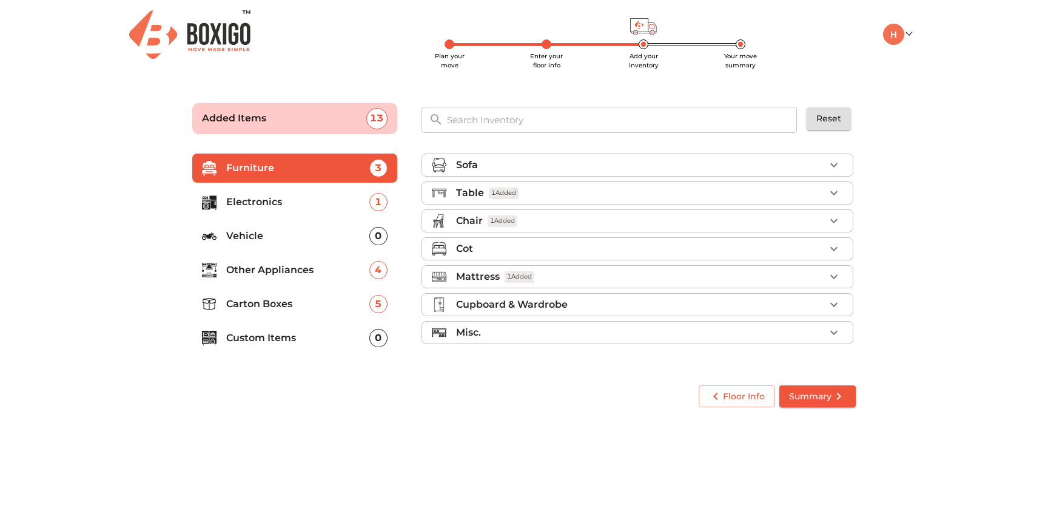
click at [531, 332] on div "Misc." at bounding box center [640, 332] width 369 height 15
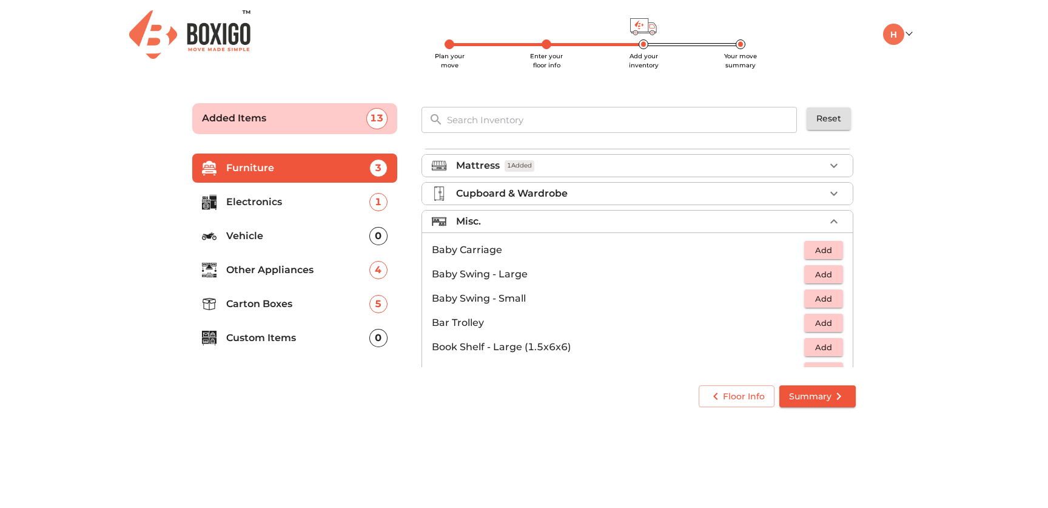
scroll to position [110, 0]
click at [499, 214] on li "Misc." at bounding box center [637, 222] width 431 height 22
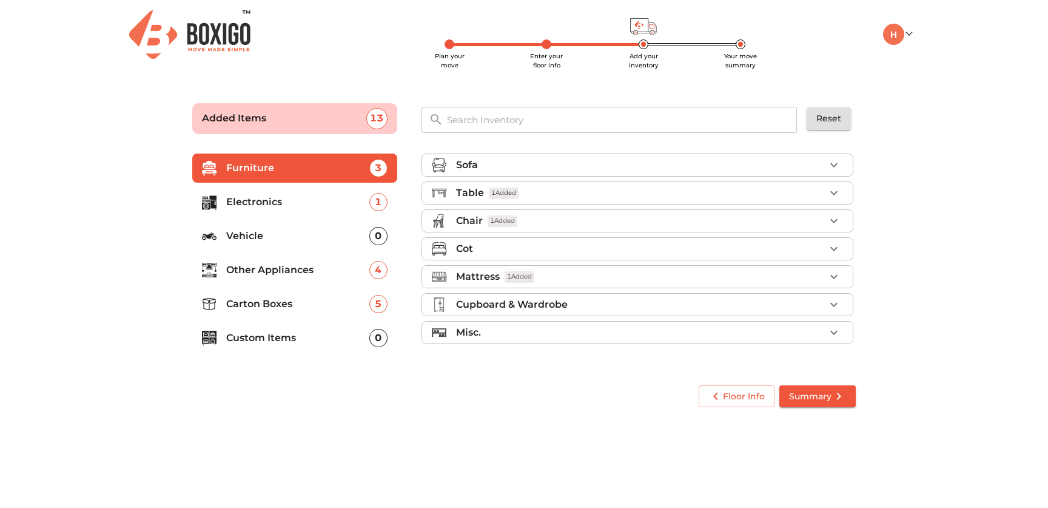
scroll to position [0, 0]
click at [354, 188] on li "Electronics 1" at bounding box center [294, 201] width 205 height 29
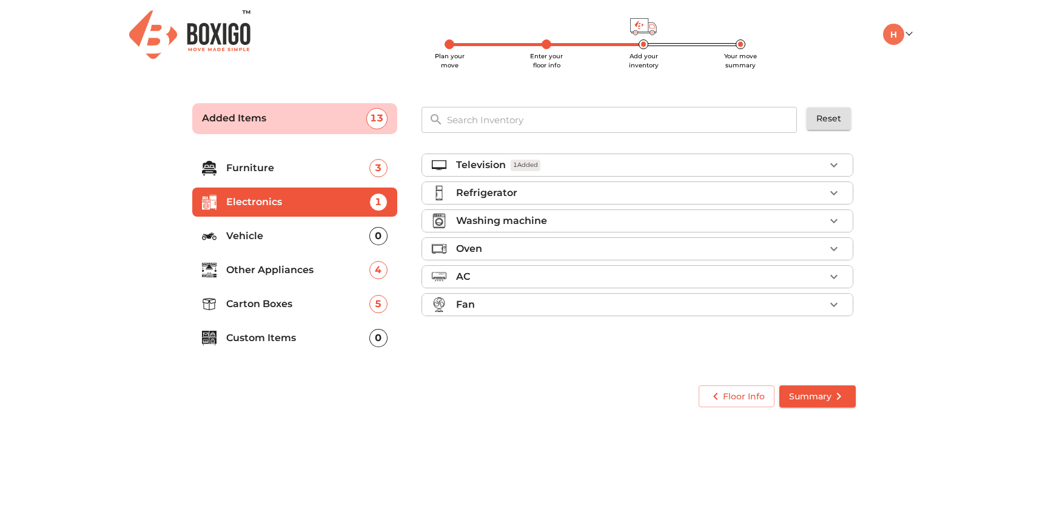
click at [351, 232] on p "Vehicle" at bounding box center [297, 236] width 143 height 15
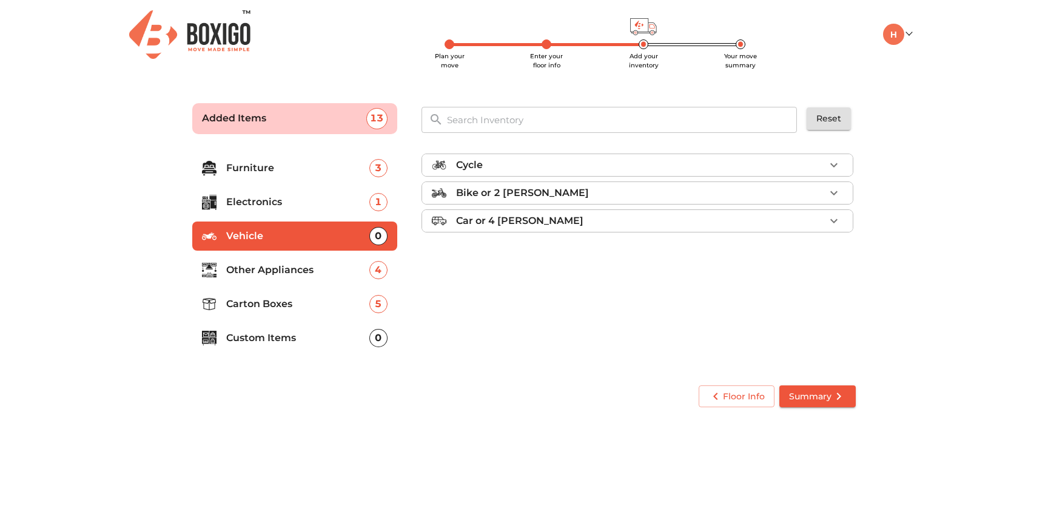
click at [314, 205] on p "Electronics" at bounding box center [297, 202] width 143 height 15
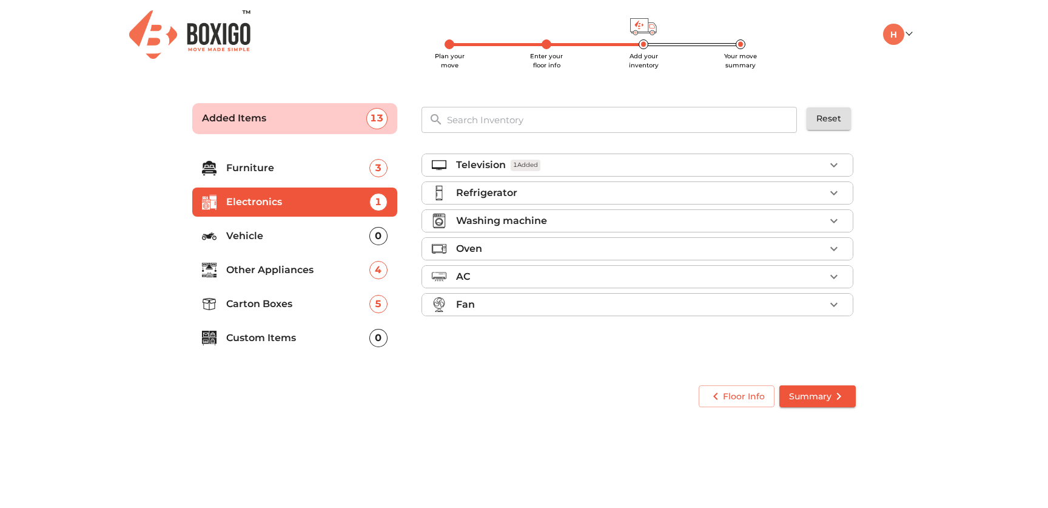
click at [312, 240] on p "Vehicle" at bounding box center [297, 236] width 143 height 15
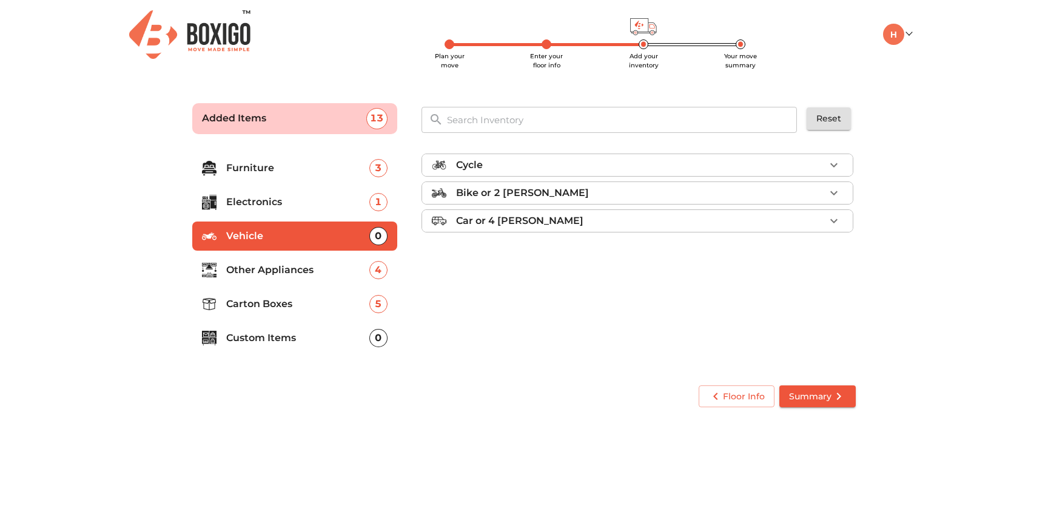
click at [310, 272] on p "Other Appliances" at bounding box center [297, 270] width 143 height 15
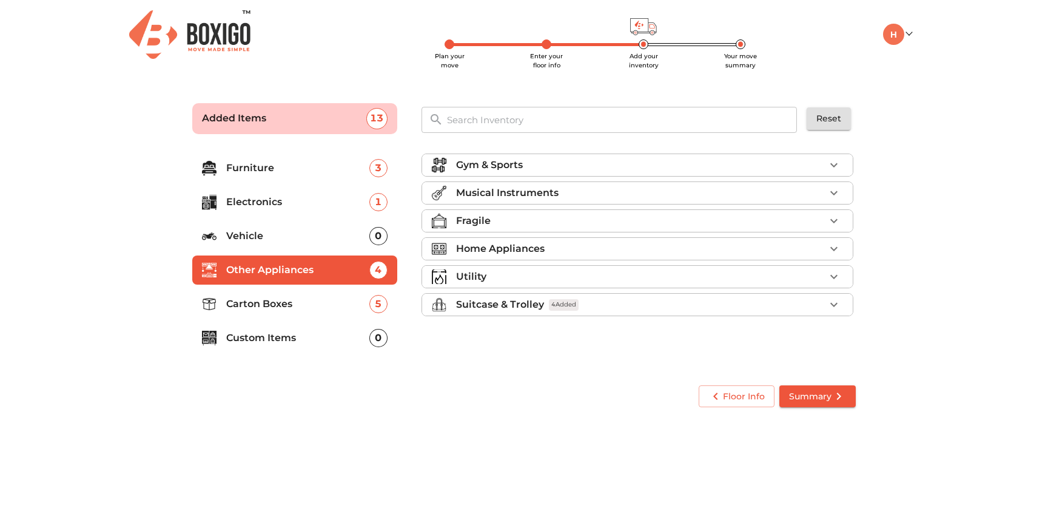
click at [495, 311] on p "Suitcase & Trolley" at bounding box center [500, 304] width 88 height 15
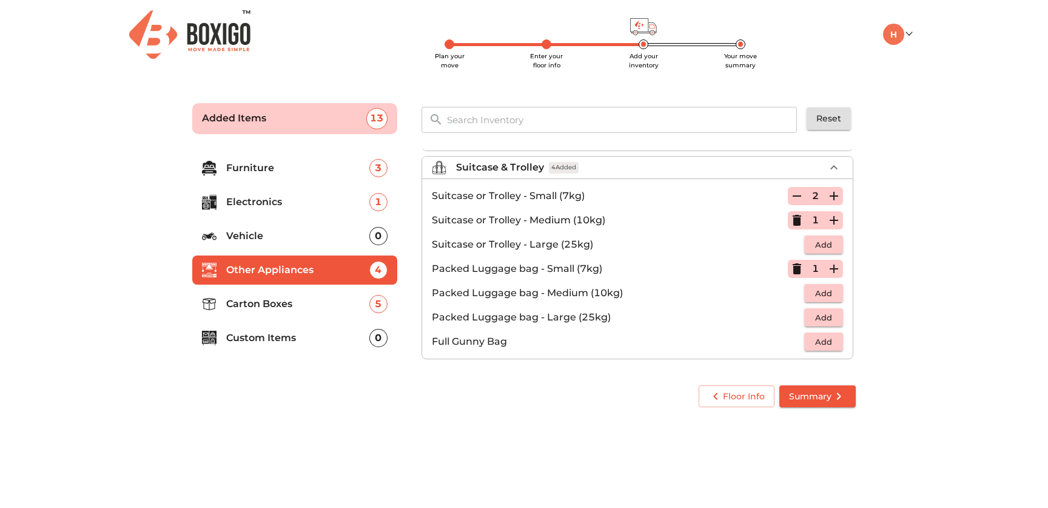
scroll to position [139, 0]
click at [795, 272] on icon "button" at bounding box center [797, 267] width 15 height 15
click at [825, 292] on span "Add" at bounding box center [823, 292] width 27 height 14
click at [835, 289] on icon "button" at bounding box center [834, 291] width 15 height 15
click at [840, 391] on icon "submit" at bounding box center [839, 396] width 15 height 15
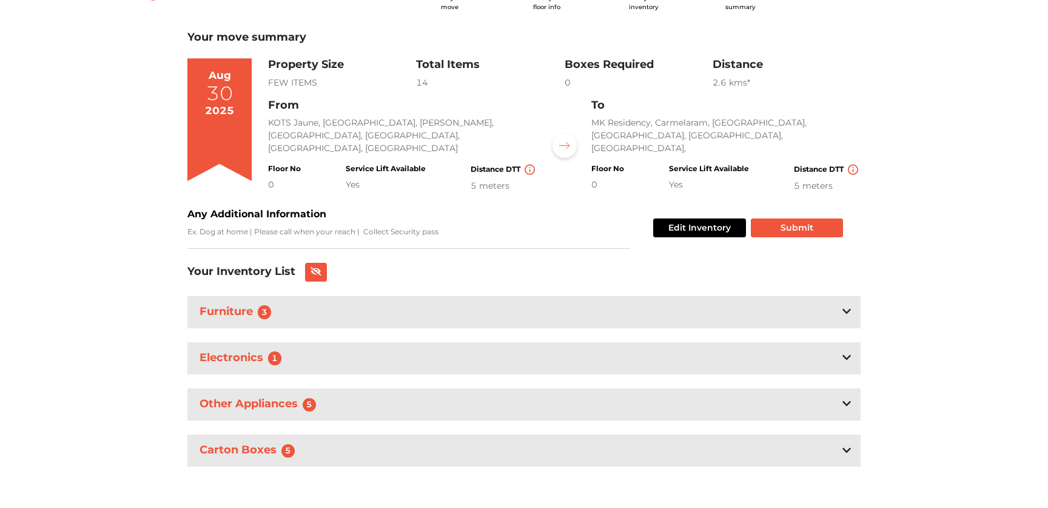
scroll to position [61, 0]
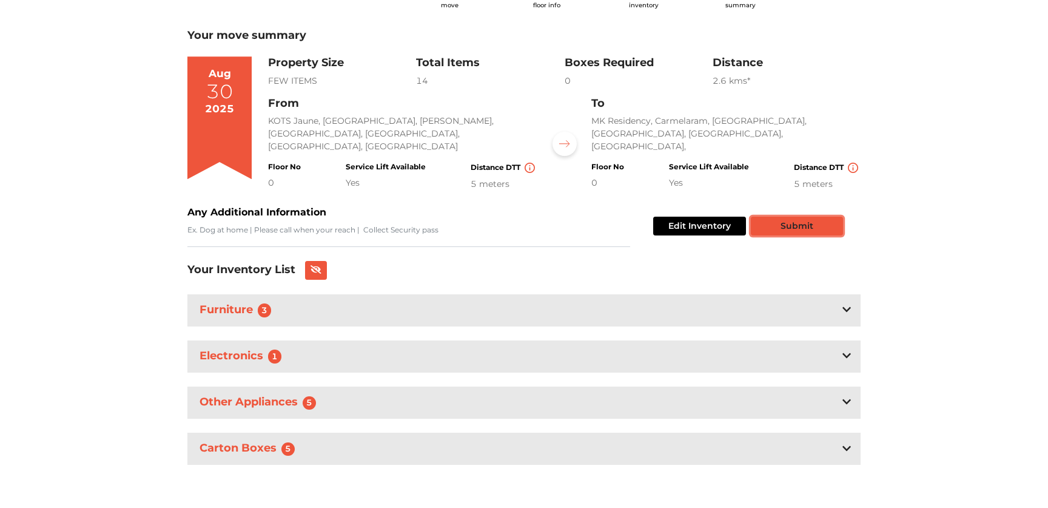
click at [799, 223] on button "Submit" at bounding box center [797, 226] width 92 height 19
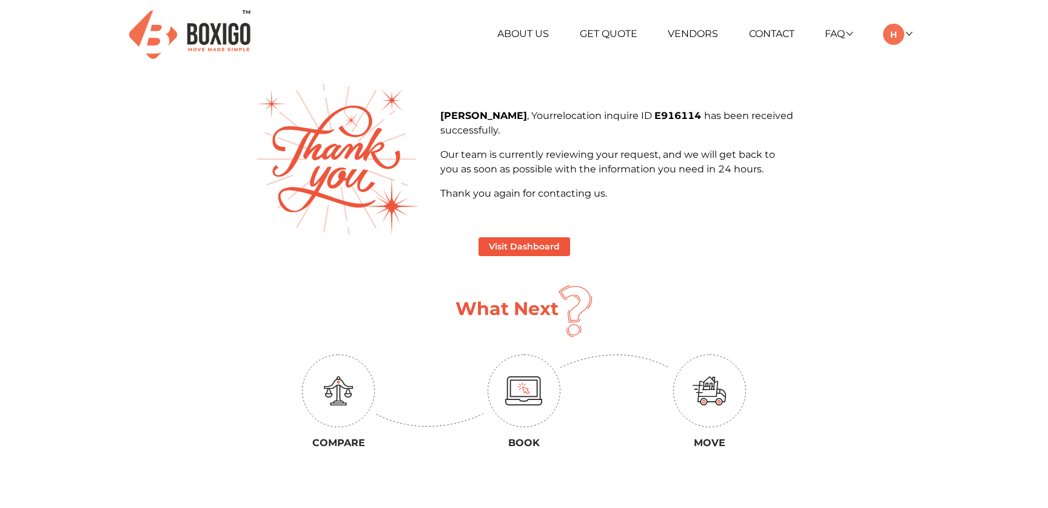
click at [525, 397] on img at bounding box center [524, 390] width 38 height 29
click at [509, 252] on button "Visit Dashboard" at bounding box center [525, 246] width 92 height 19
